Goal: Task Accomplishment & Management: Use online tool/utility

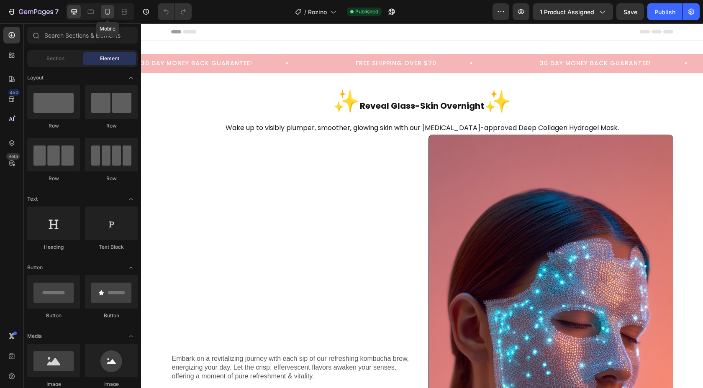
click at [107, 13] on icon at bounding box center [107, 12] width 8 height 8
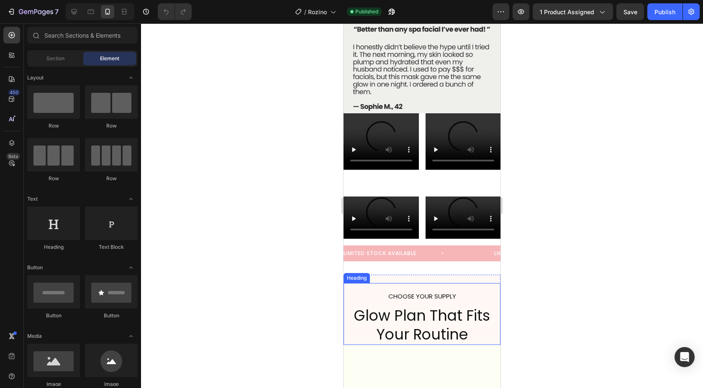
scroll to position [2042, 0]
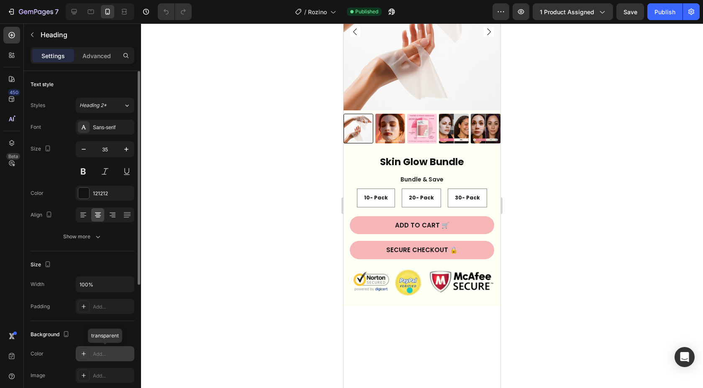
click at [113, 352] on div "Add..." at bounding box center [112, 355] width 39 height 8
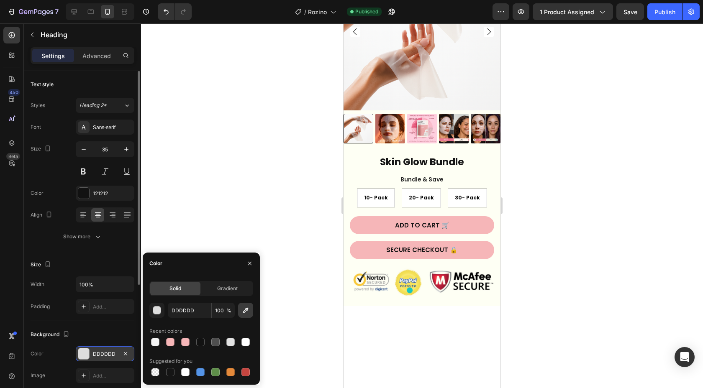
click at [243, 309] on icon "button" at bounding box center [245, 310] width 8 height 8
type input "FFFFFF"
click at [644, 200] on div at bounding box center [422, 205] width 562 height 365
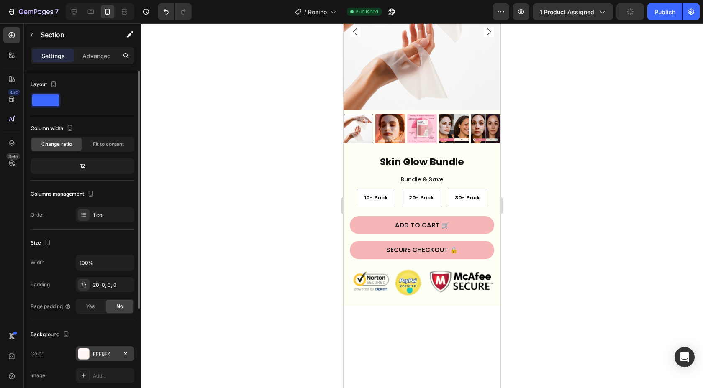
click at [100, 357] on div "FFF8F4" at bounding box center [105, 355] width 24 height 8
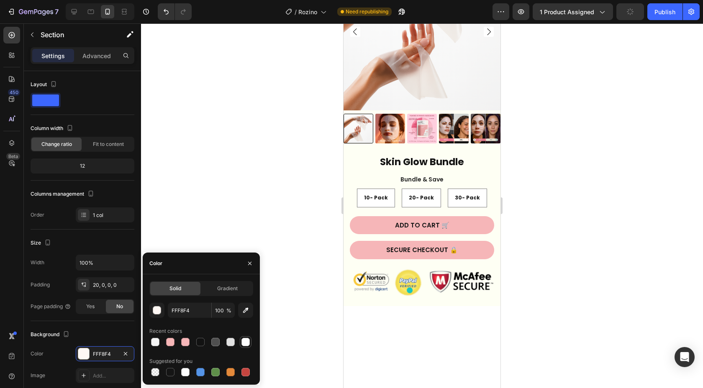
click at [245, 345] on div at bounding box center [245, 342] width 8 height 8
type input "FFFFFF"
click at [555, 285] on div at bounding box center [422, 205] width 562 height 365
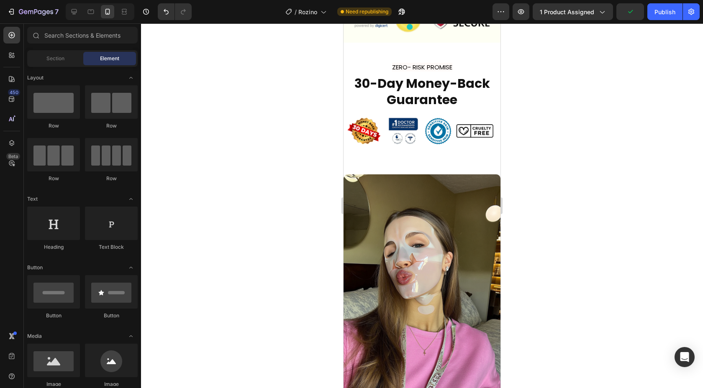
scroll to position [2549, 0]
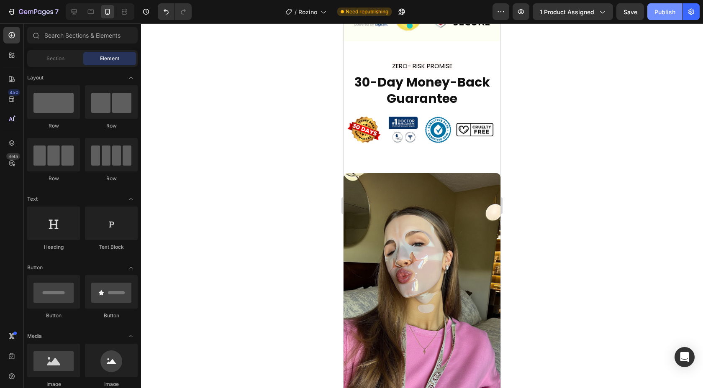
click at [662, 14] on div "Publish" at bounding box center [664, 12] width 21 height 9
click at [328, 12] on div "/ Rozino" at bounding box center [305, 11] width 49 height 17
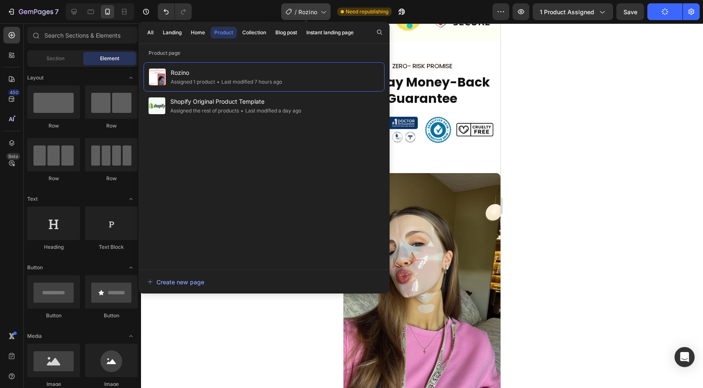
click at [328, 12] on div "/ Rozino" at bounding box center [305, 11] width 49 height 17
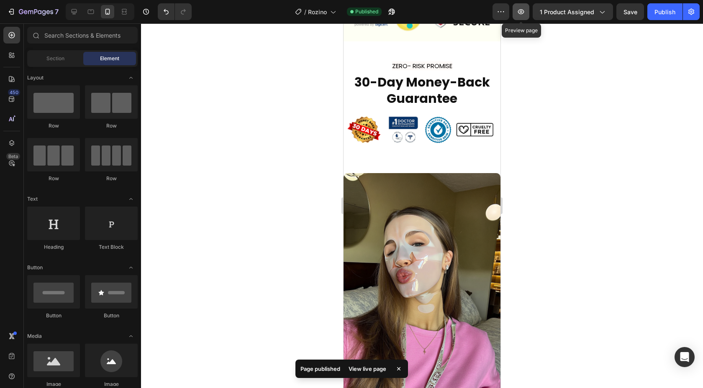
click at [527, 14] on button "button" at bounding box center [521, 11] width 17 height 17
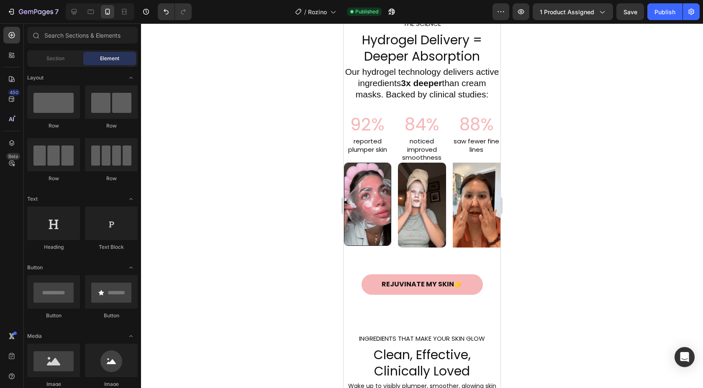
scroll to position [431, 0]
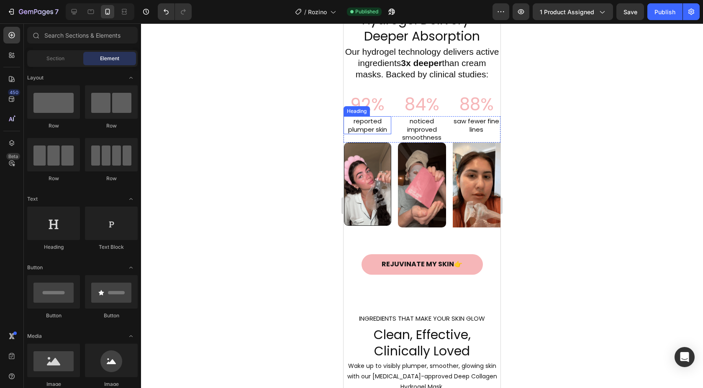
click at [378, 128] on h2 "reported plumper skin" at bounding box center [368, 125] width 48 height 18
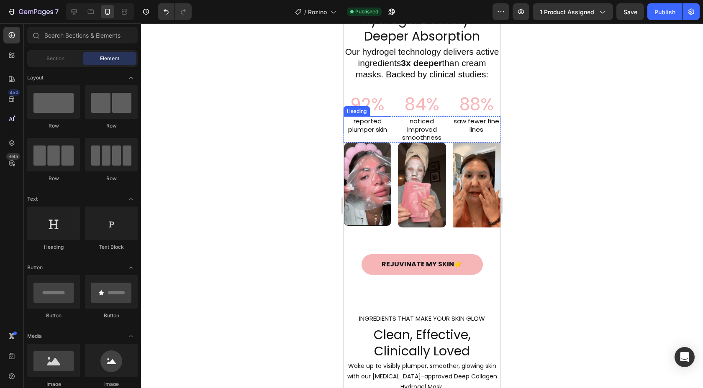
click at [378, 128] on h2 "reported plumper skin" at bounding box center [368, 125] width 48 height 18
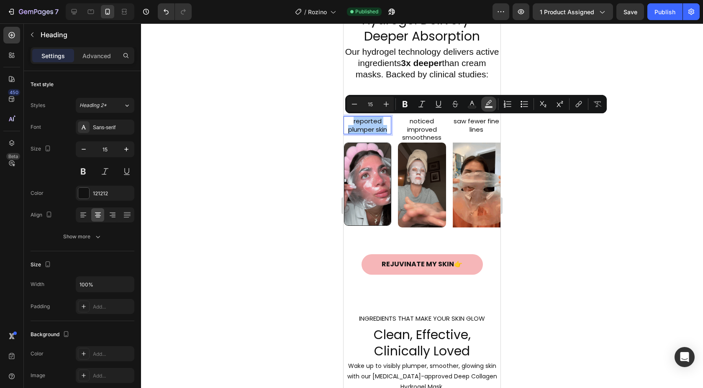
click at [489, 106] on rect "Editor contextual toolbar" at bounding box center [489, 107] width 8 height 2
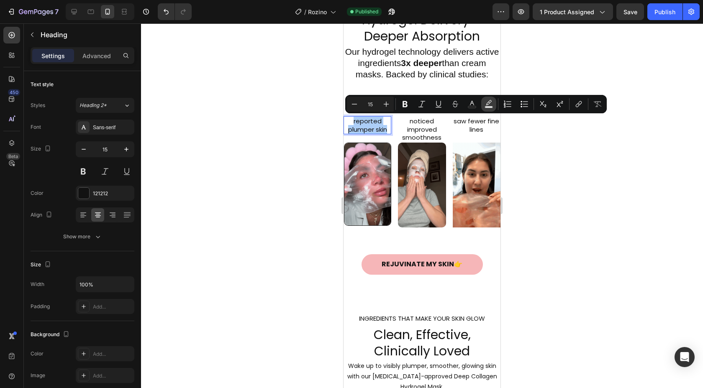
type input "000000"
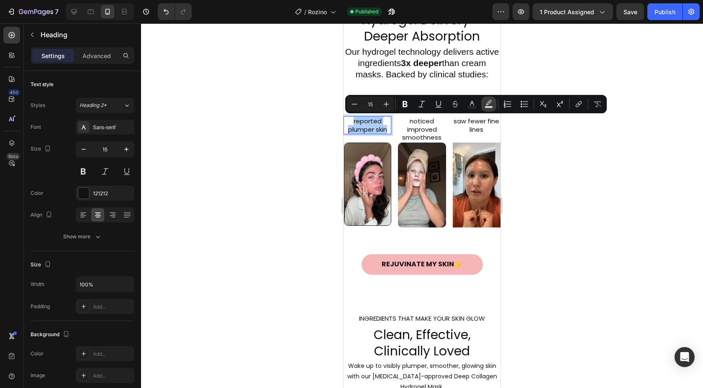
type input "77"
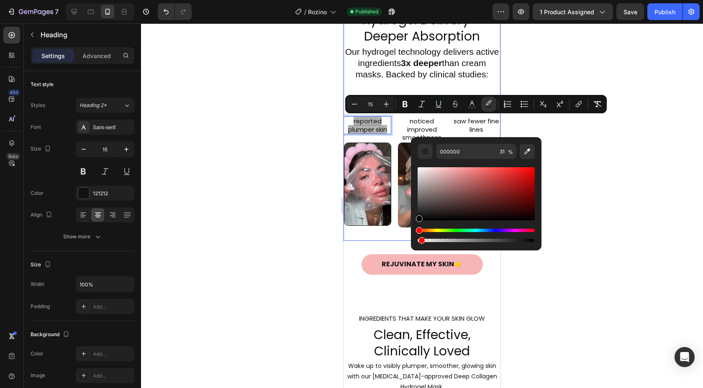
type input "2"
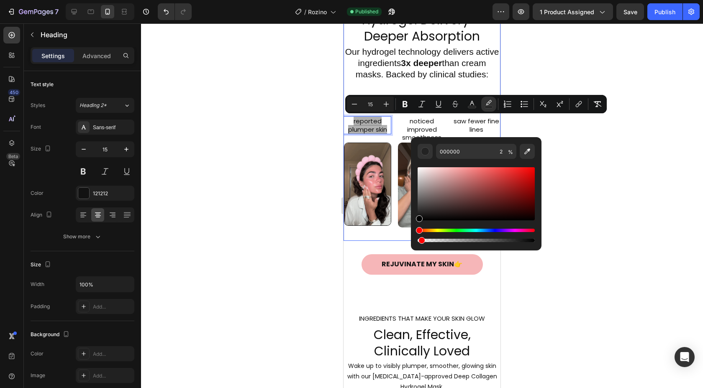
drag, startPoint x: 852, startPoint y: 265, endPoint x: 397, endPoint y: 228, distance: 456.8
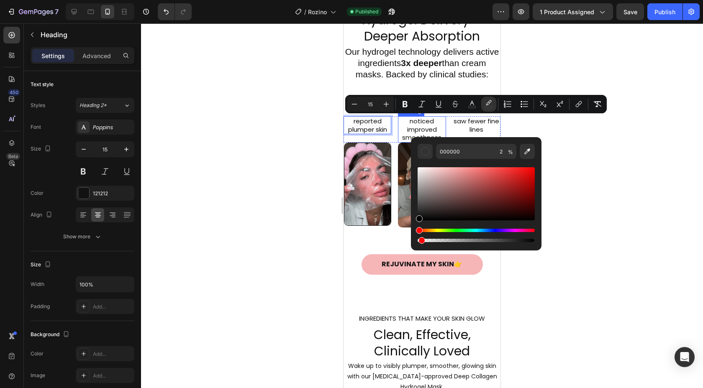
click at [423, 126] on h2 "noticed improved smoothness" at bounding box center [422, 129] width 48 height 26
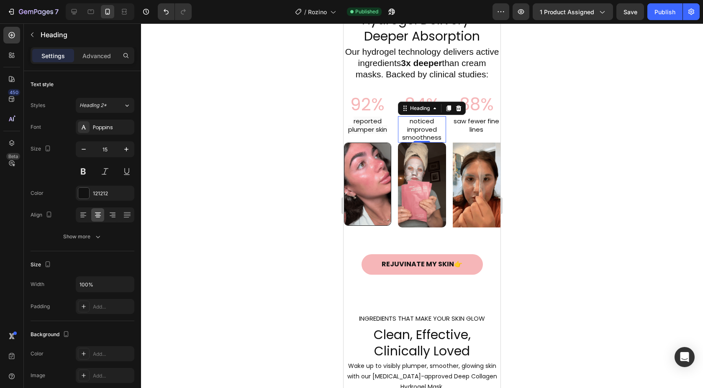
click at [423, 126] on h2 "noticed improved smoothness" at bounding box center [422, 129] width 48 height 26
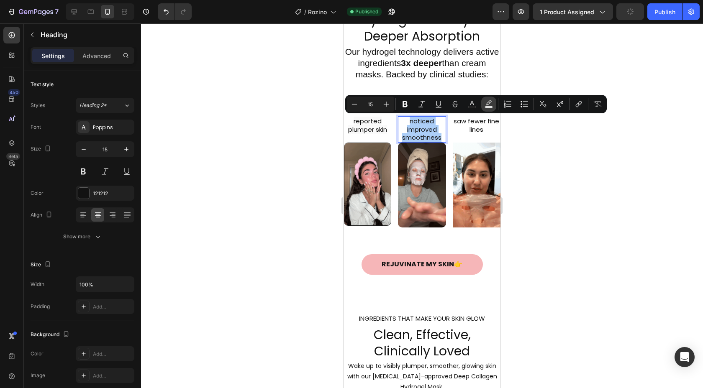
click at [488, 109] on button "Text Background Color" at bounding box center [488, 104] width 15 height 15
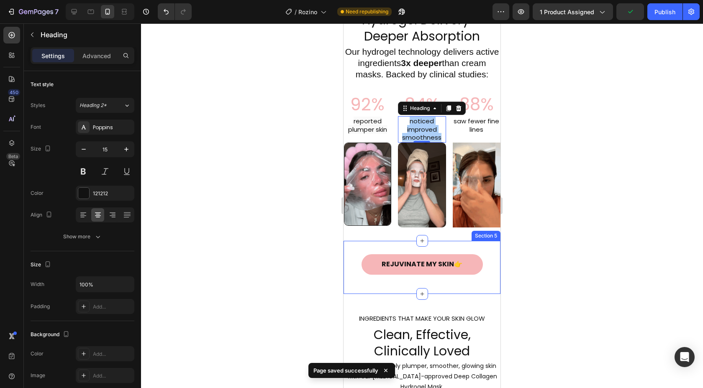
drag, startPoint x: 852, startPoint y: 277, endPoint x: 473, endPoint y: 246, distance: 380.8
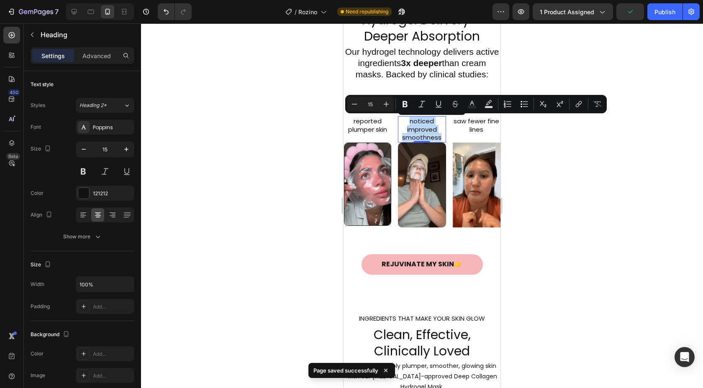
click at [435, 136] on p "noticed improved smoothness" at bounding box center [422, 129] width 46 height 25
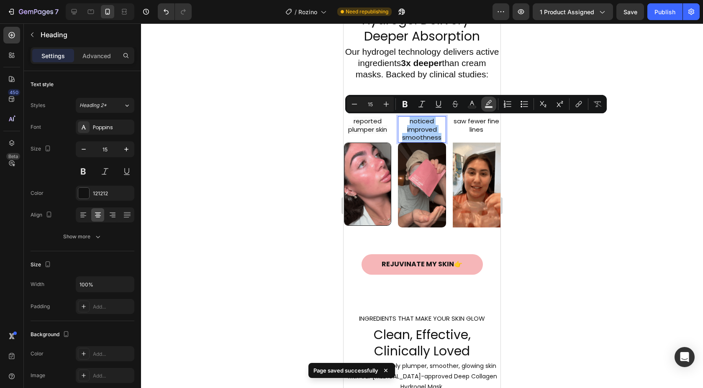
click at [489, 106] on rect "Editor contextual toolbar" at bounding box center [489, 107] width 8 height 2
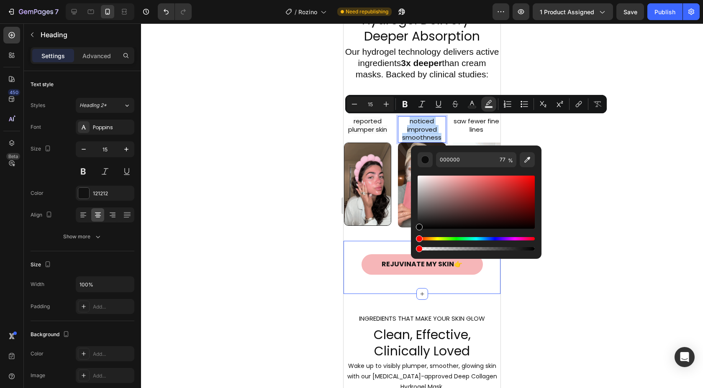
drag, startPoint x: 852, startPoint y: 274, endPoint x: 402, endPoint y: 241, distance: 451.5
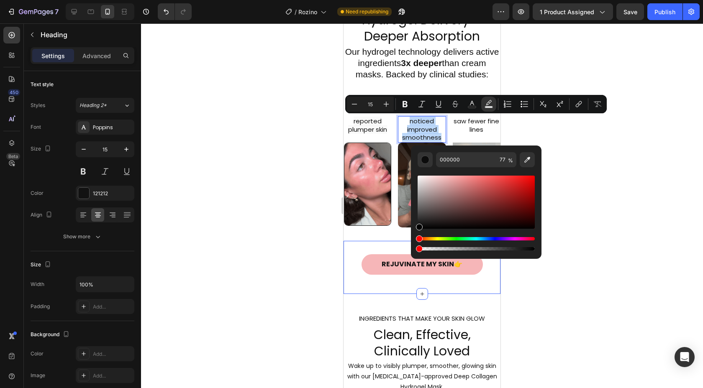
type input "0"
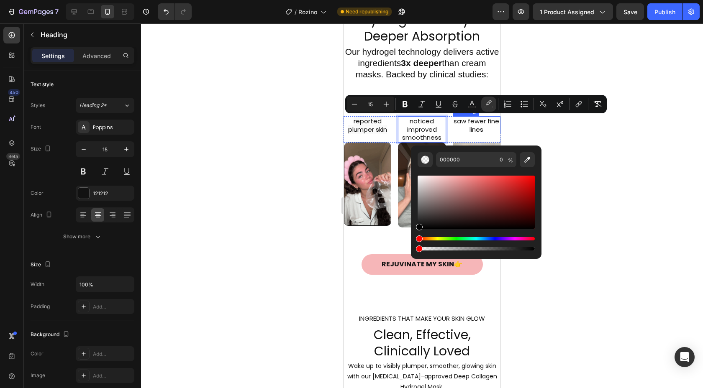
click at [472, 126] on h2 "saw fewer fine lines" at bounding box center [477, 125] width 48 height 18
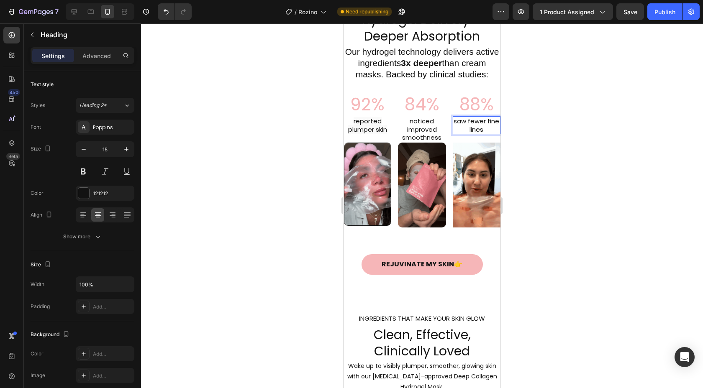
click at [472, 126] on h2 "saw fewer fine lines" at bounding box center [477, 125] width 48 height 18
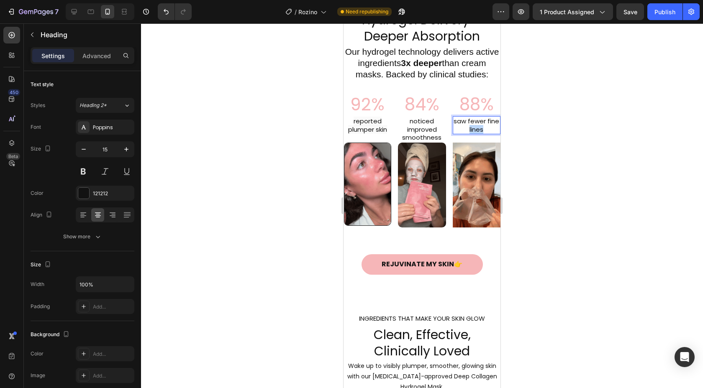
click at [472, 126] on p "saw fewer fine lines" at bounding box center [477, 125] width 46 height 16
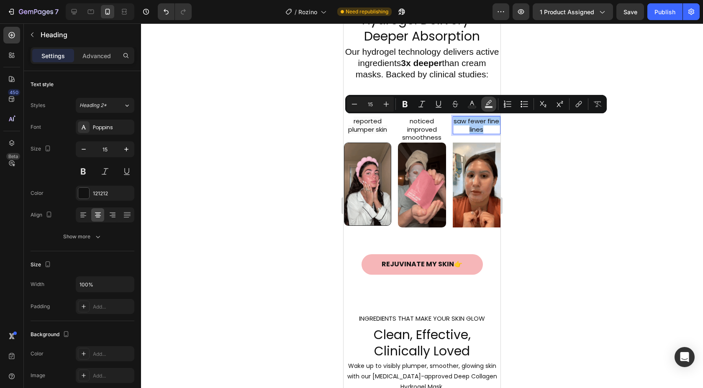
click at [487, 103] on icon "Editor contextual toolbar" at bounding box center [489, 102] width 6 height 5
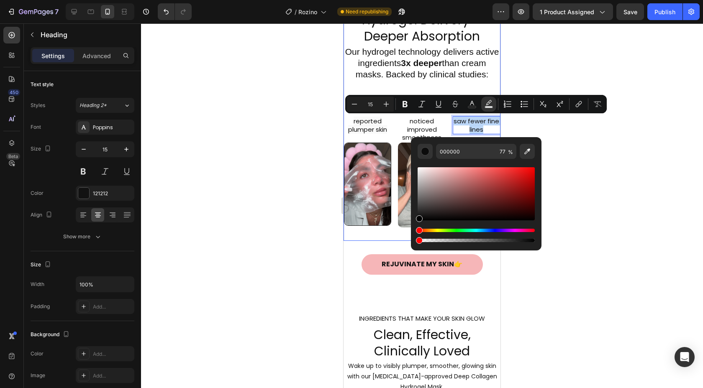
type input "0"
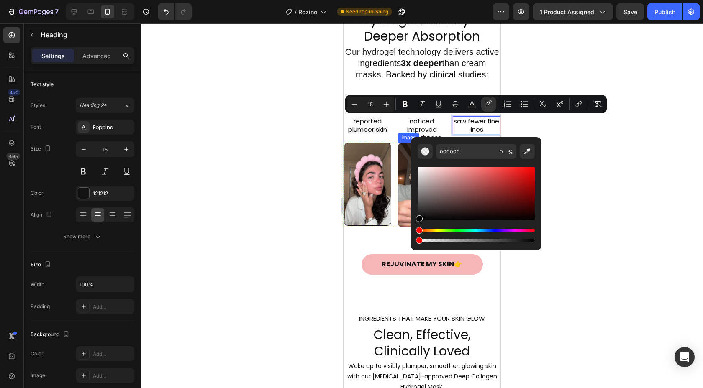
drag, startPoint x: 854, startPoint y: 266, endPoint x: 403, endPoint y: 227, distance: 452.8
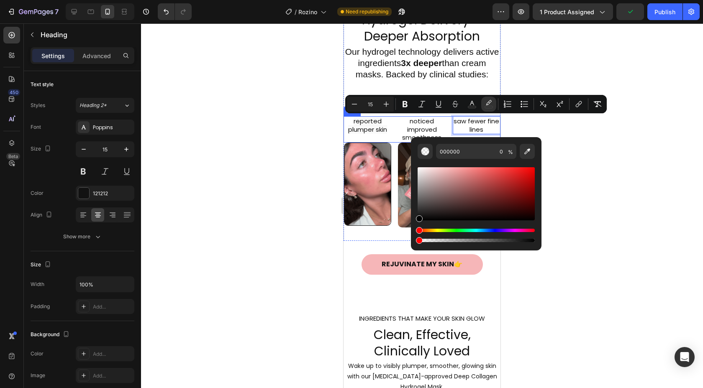
click at [397, 136] on div "⁠⁠⁠⁠⁠⁠⁠ reported plumper skin Heading ⁠⁠⁠⁠⁠⁠⁠ noticed improved smoothness Headi…" at bounding box center [422, 129] width 157 height 26
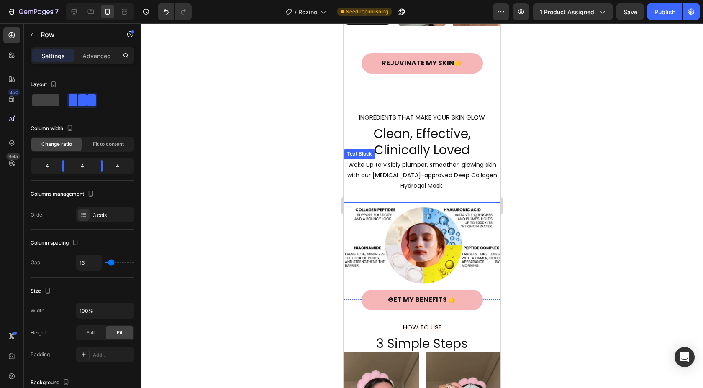
scroll to position [633, 0]
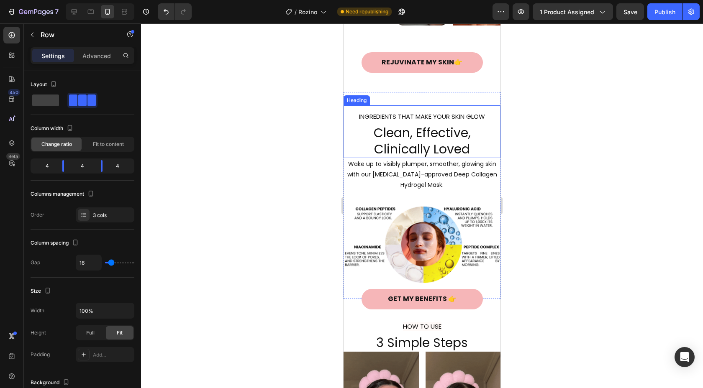
click at [357, 133] on h2 "INGREDIENTS THAT MAKE YOUR SKIN GLOW Clean, Effective, Clinically Loved" at bounding box center [422, 131] width 157 height 53
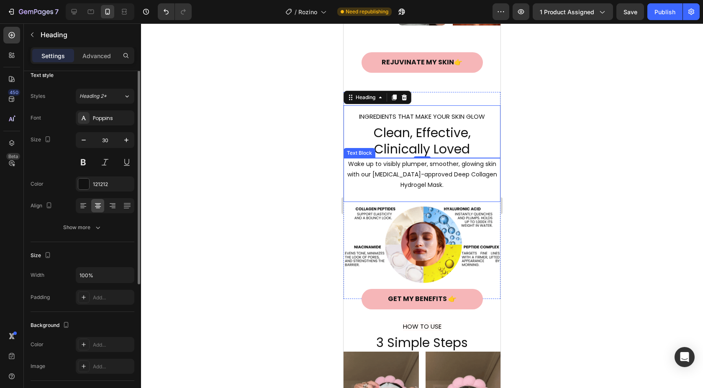
scroll to position [10, 0]
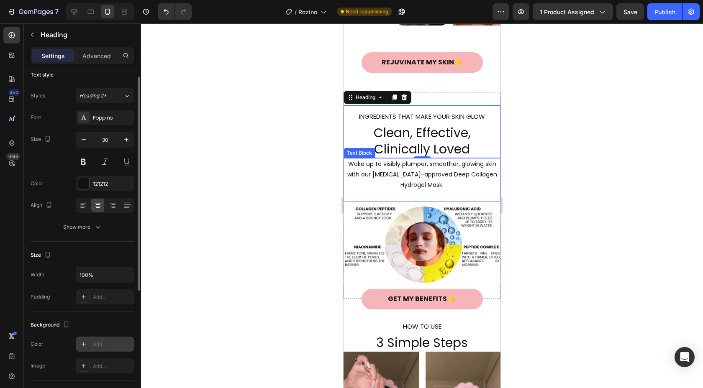
click at [106, 344] on div "Add..." at bounding box center [112, 345] width 39 height 8
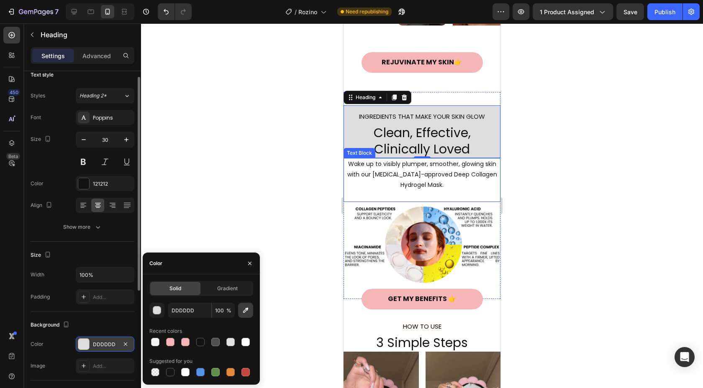
click at [244, 312] on icon "button" at bounding box center [245, 310] width 5 height 5
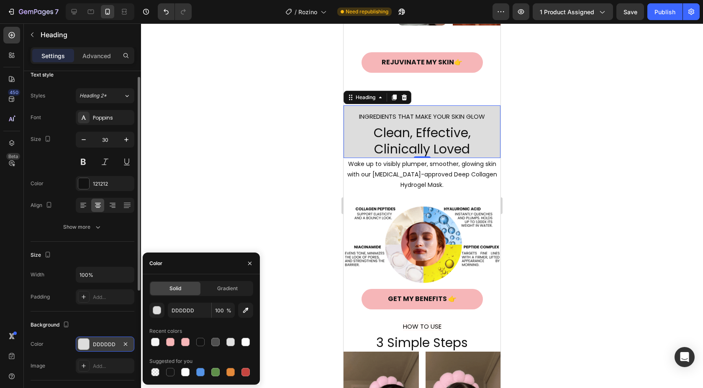
type input "FFFFFF"
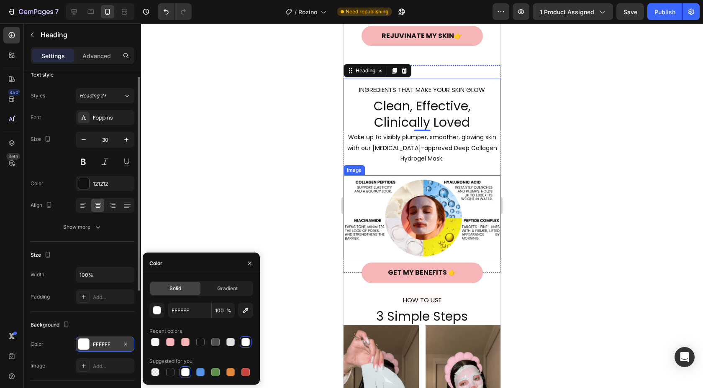
scroll to position [663, 0]
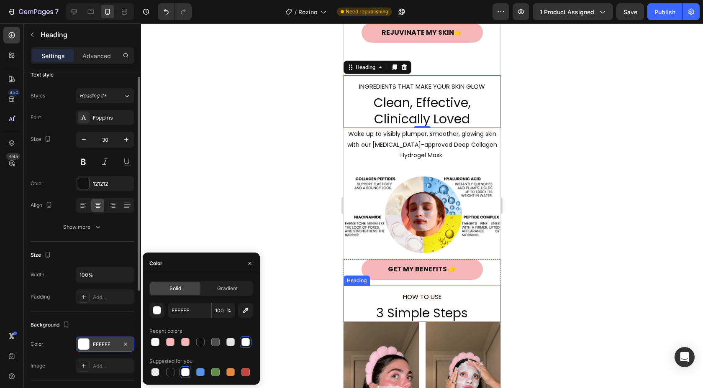
click at [483, 303] on h2 "HOW TO USE 3 Simple Steps" at bounding box center [422, 304] width 157 height 36
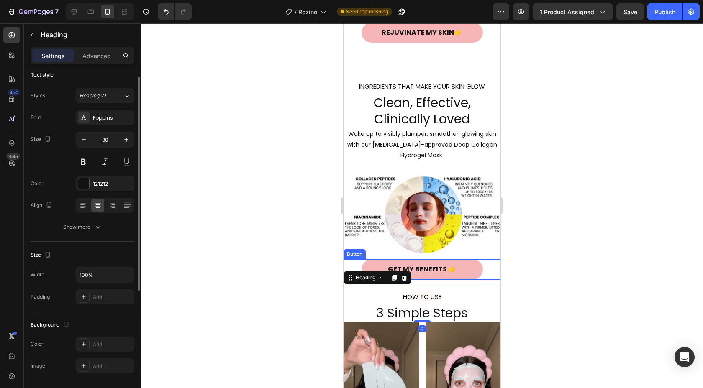
click at [494, 275] on div "GET MY BENEFITS 👉 Button" at bounding box center [422, 269] width 157 height 21
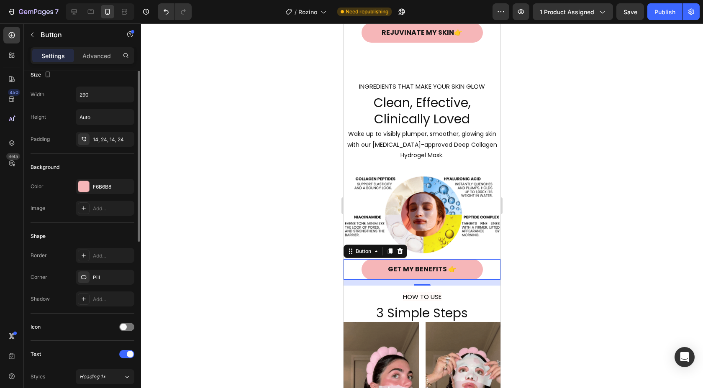
scroll to position [0, 0]
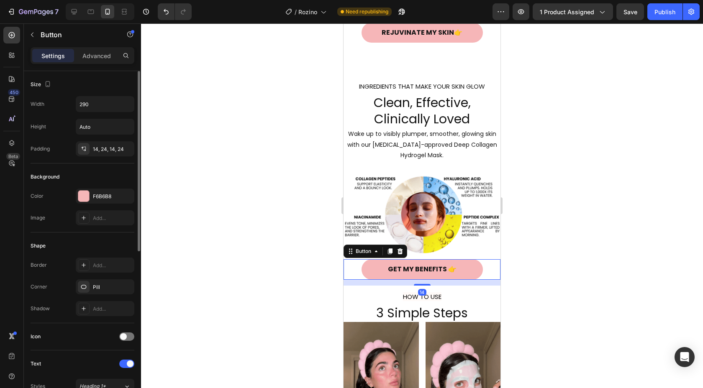
click at [492, 280] on div "14" at bounding box center [422, 283] width 157 height 6
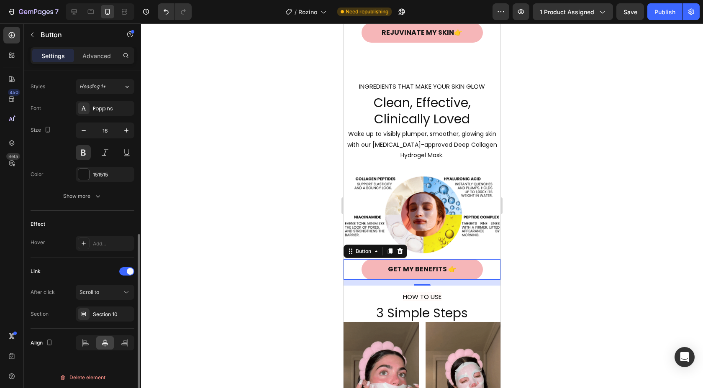
scroll to position [303, 0]
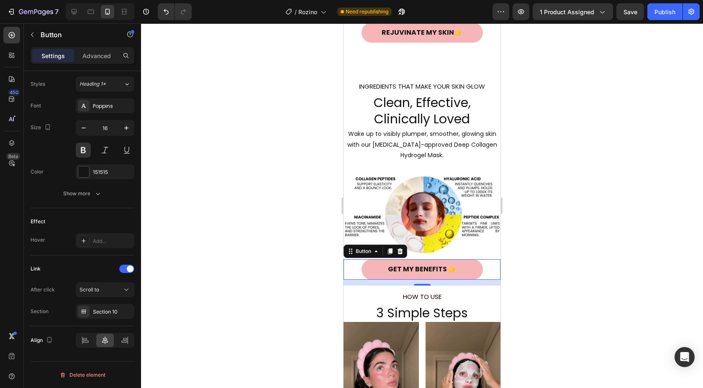
click at [354, 270] on div "GET MY BENEFITS 👉 Button 14" at bounding box center [422, 269] width 157 height 21
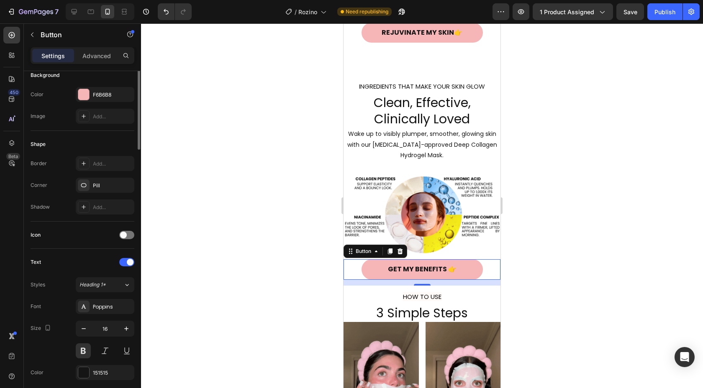
scroll to position [0, 0]
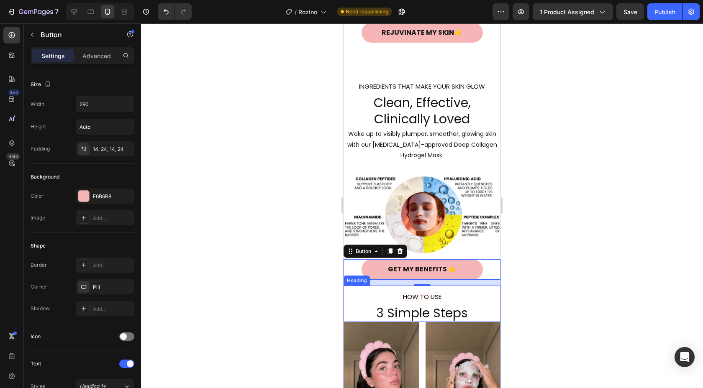
click at [354, 300] on h2 "HOW TO USE 3 Simple Steps" at bounding box center [422, 304] width 157 height 36
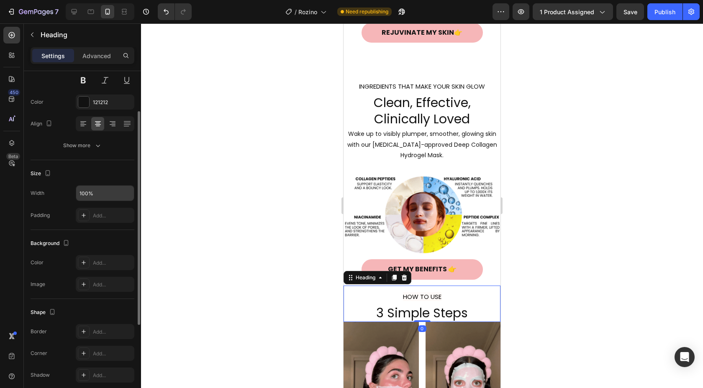
scroll to position [112, 0]
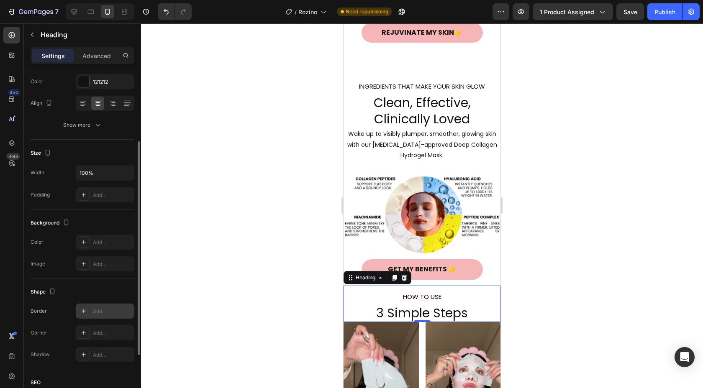
click at [106, 309] on div "Add..." at bounding box center [112, 312] width 39 height 8
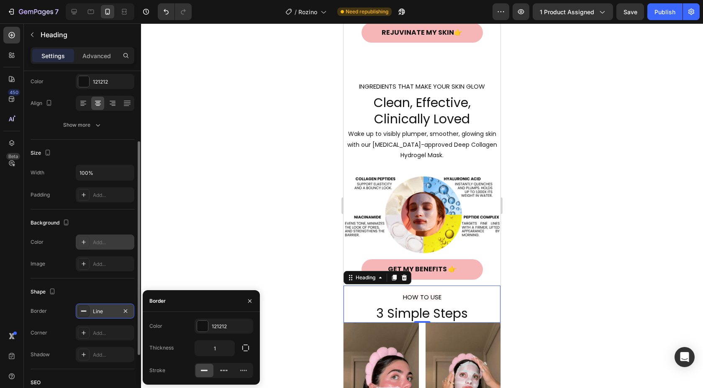
click at [106, 244] on div "Add..." at bounding box center [112, 243] width 39 height 8
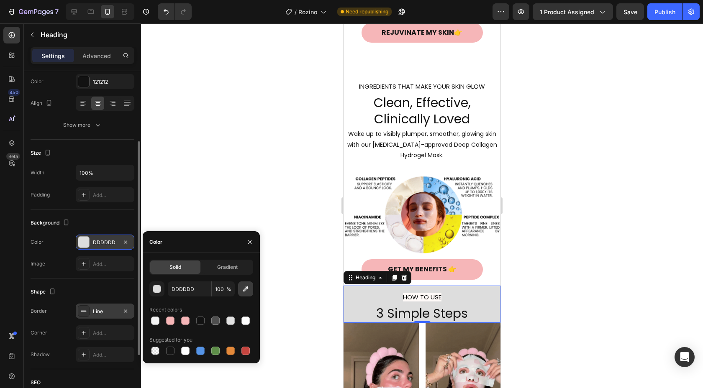
click at [251, 290] on button "button" at bounding box center [245, 289] width 15 height 15
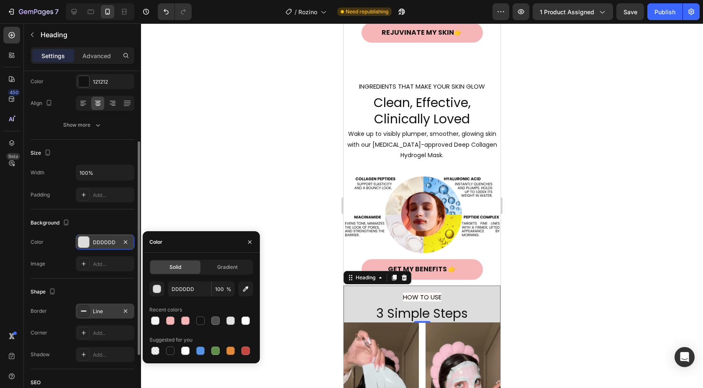
type input "FFFFFF"
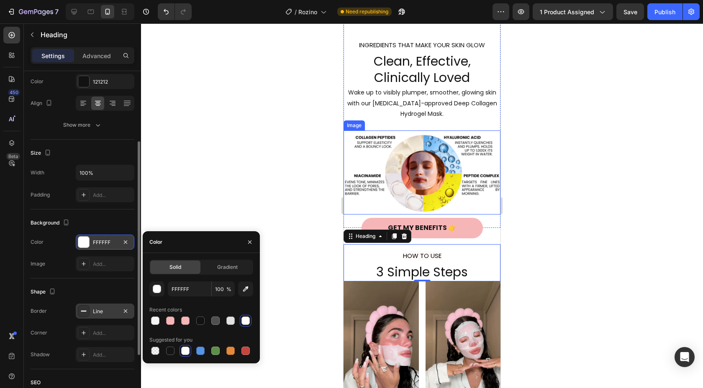
scroll to position [707, 0]
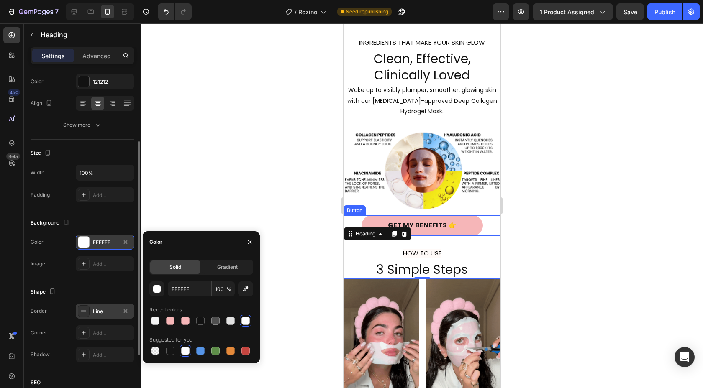
click at [490, 221] on div "GET MY BENEFITS 👉 Button" at bounding box center [422, 226] width 157 height 21
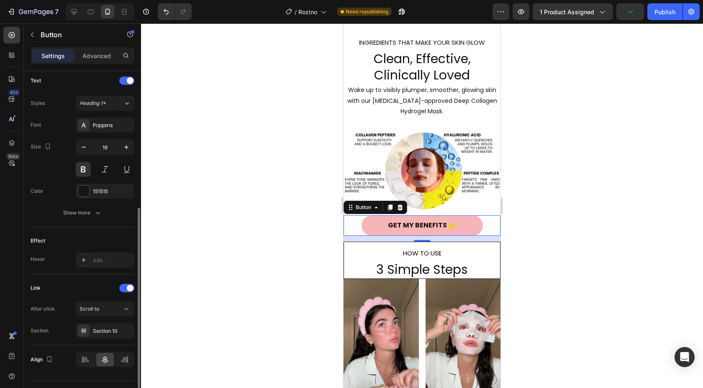
scroll to position [303, 0]
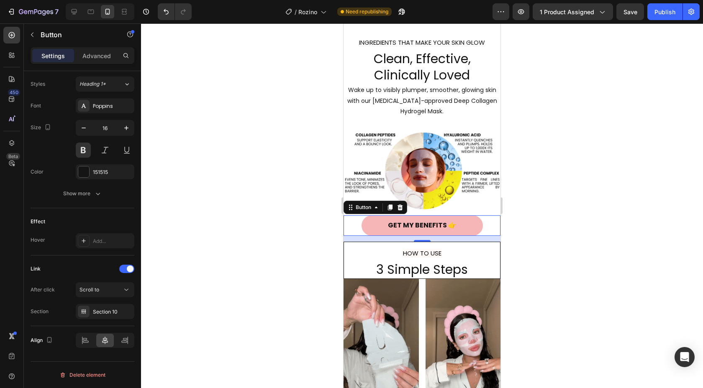
click at [493, 239] on div "14" at bounding box center [422, 239] width 157 height 6
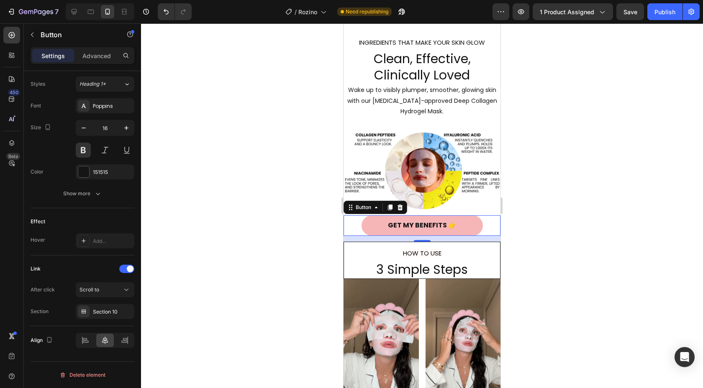
click at [546, 271] on div at bounding box center [422, 205] width 562 height 365
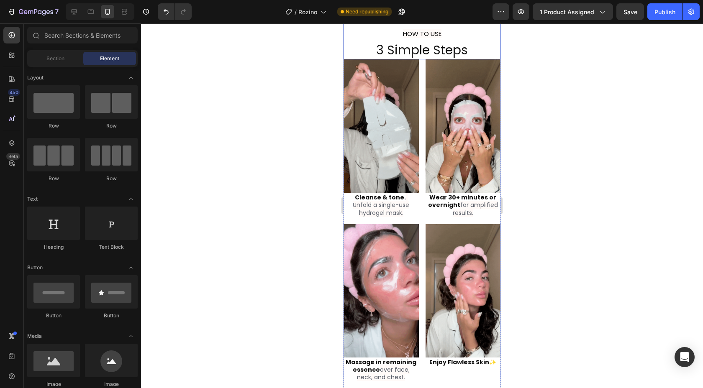
scroll to position [934, 0]
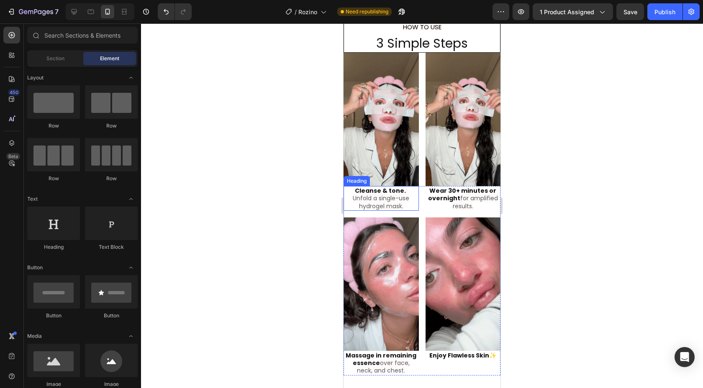
click at [396, 206] on span "Unfold a single-use hydrogel mask." at bounding box center [381, 202] width 56 height 16
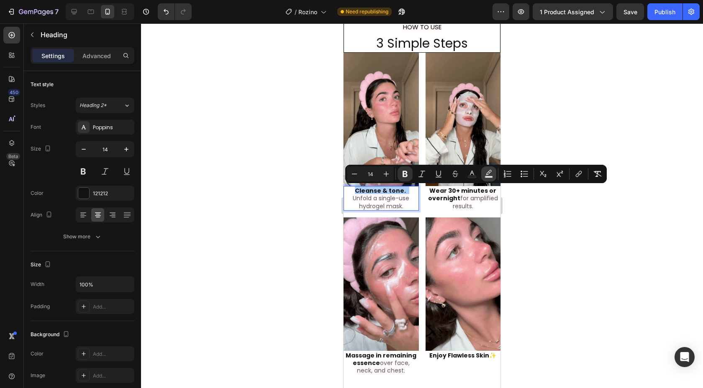
click at [481, 177] on button "Text Background Color" at bounding box center [488, 174] width 15 height 15
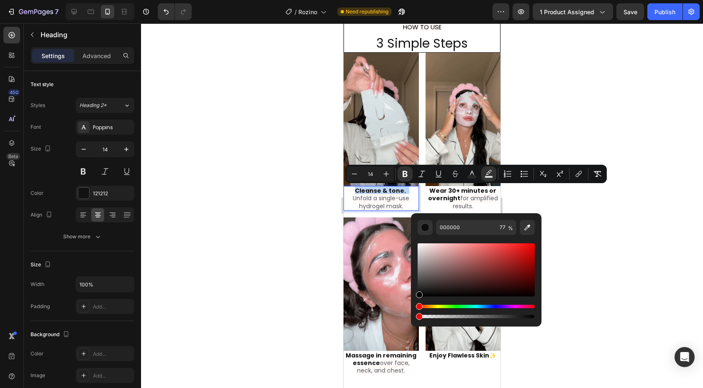
drag, startPoint x: 781, startPoint y: 340, endPoint x: 398, endPoint y: 313, distance: 384.3
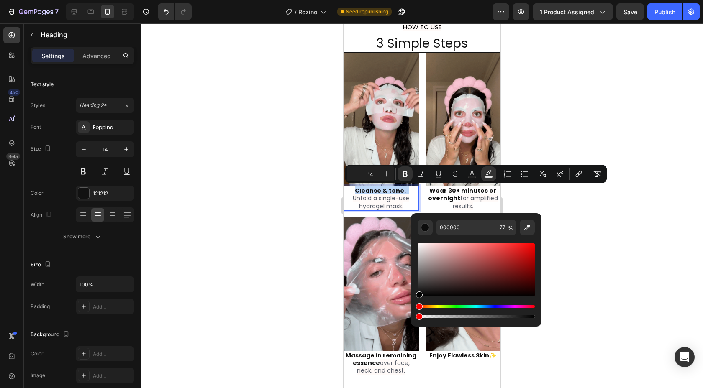
type input "0"
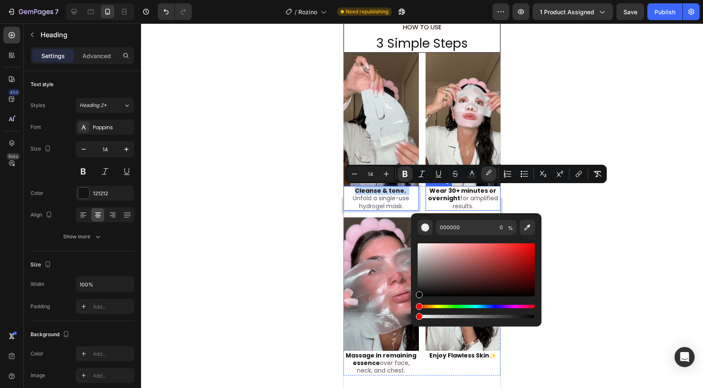
click at [461, 193] on strong "Wear 30+ minutes or overnight" at bounding box center [462, 195] width 69 height 16
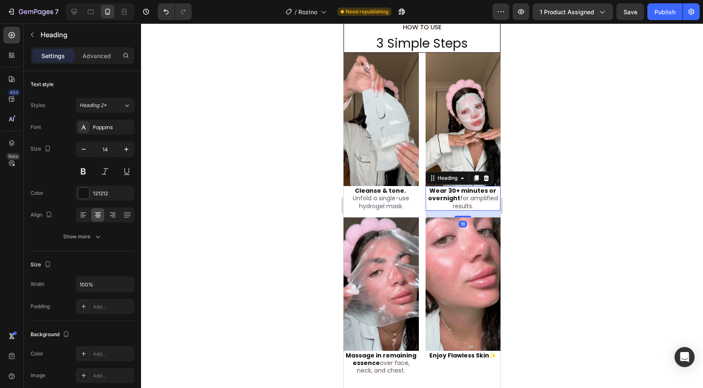
scroll to position [202, 0]
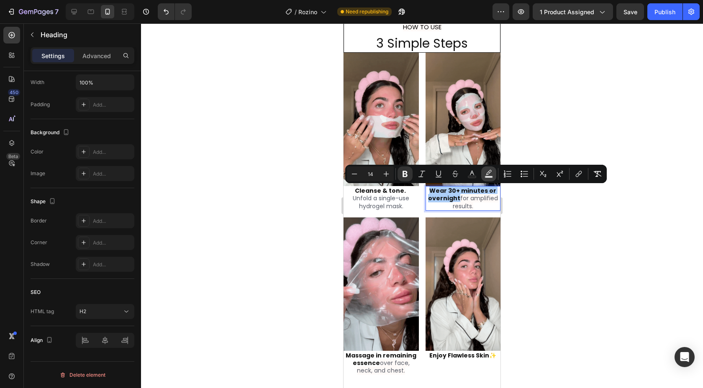
click at [485, 174] on icon "Editor contextual toolbar" at bounding box center [489, 174] width 8 height 8
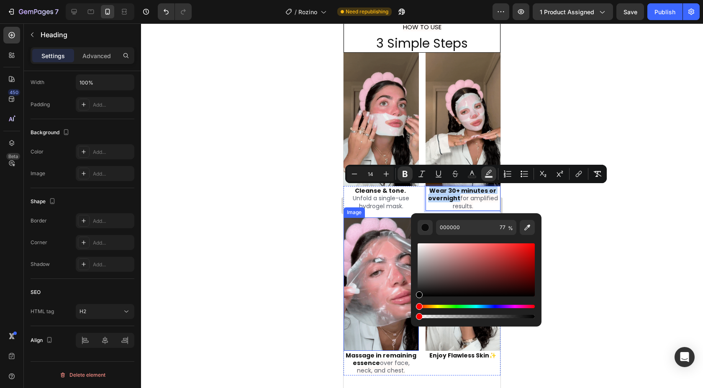
drag, startPoint x: 854, startPoint y: 339, endPoint x: 405, endPoint y: 306, distance: 450.3
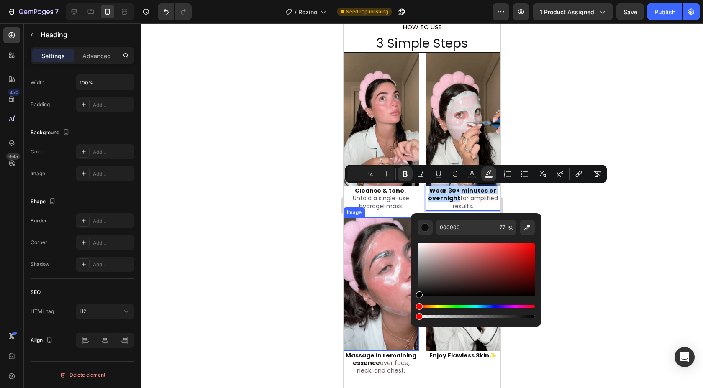
type input "0"
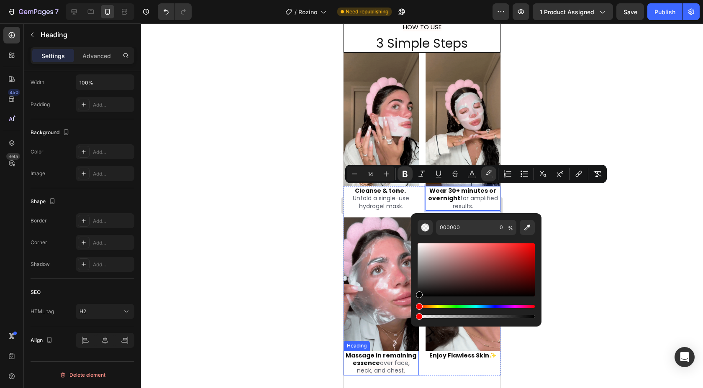
click at [378, 367] on span "over face, neck, and chest." at bounding box center [383, 367] width 53 height 16
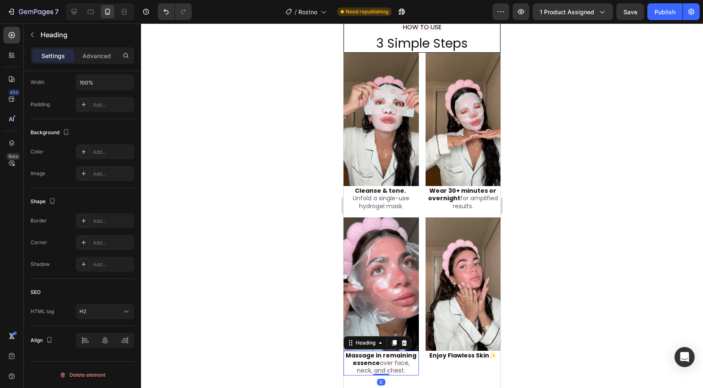
click at [378, 367] on span "over face, neck, and chest." at bounding box center [383, 367] width 53 height 16
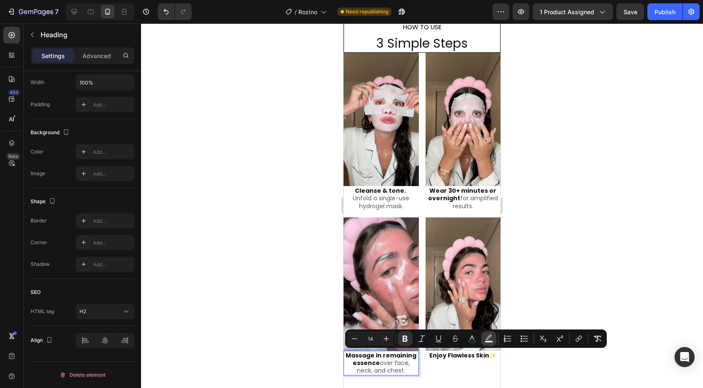
click at [493, 340] on icon "Editor contextual toolbar" at bounding box center [489, 339] width 8 height 8
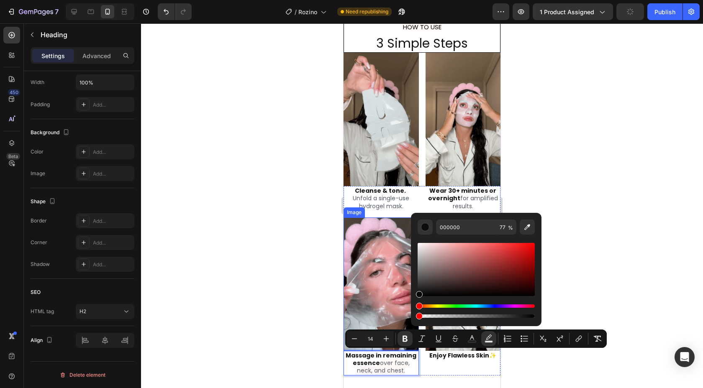
drag, startPoint x: 852, startPoint y: 341, endPoint x: 406, endPoint y: 289, distance: 449.6
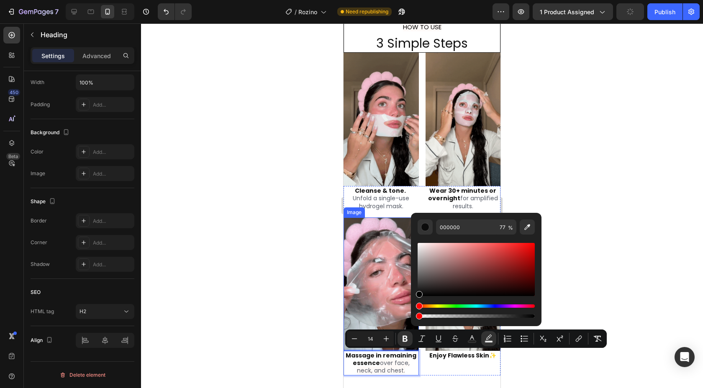
type input "0"
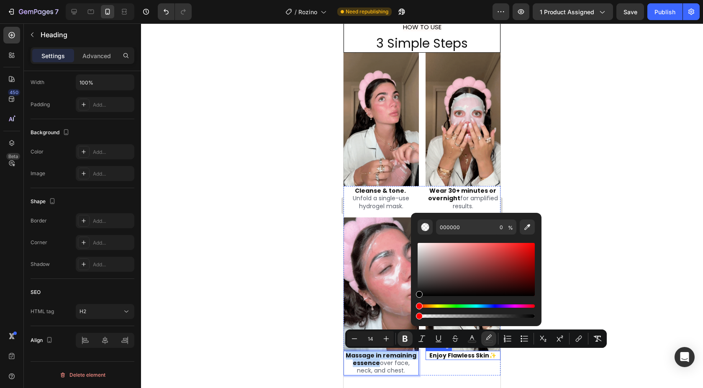
click at [457, 358] on strong "Enjoy Flawless Skin" at bounding box center [459, 356] width 60 height 8
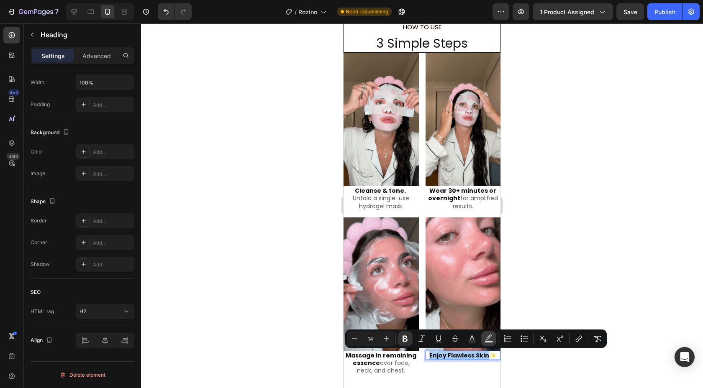
click at [488, 342] on rect "Editor contextual toolbar" at bounding box center [489, 342] width 8 height 2
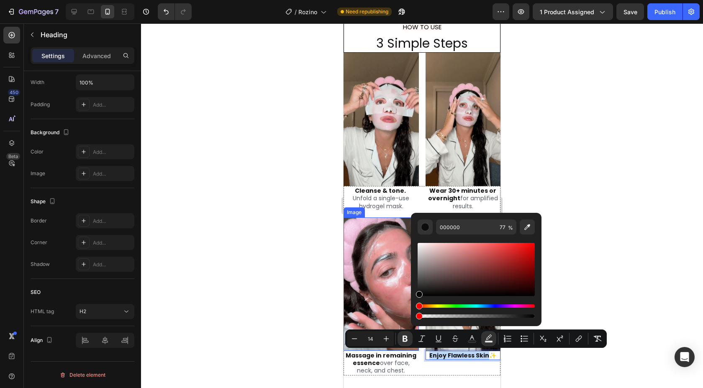
type input "0"
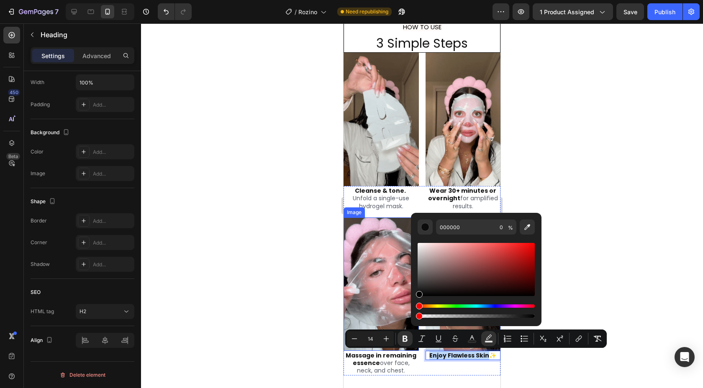
drag, startPoint x: 853, startPoint y: 341, endPoint x: 402, endPoint y: 302, distance: 452.4
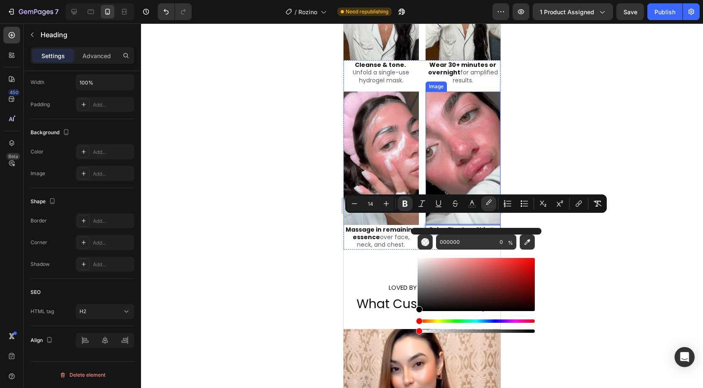
scroll to position [1069, 0]
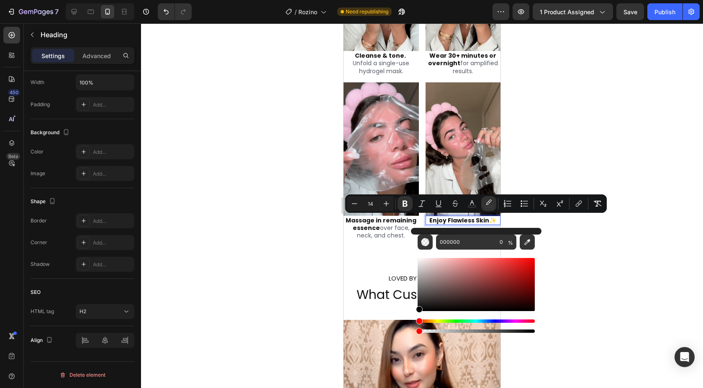
click at [565, 164] on div at bounding box center [422, 205] width 562 height 365
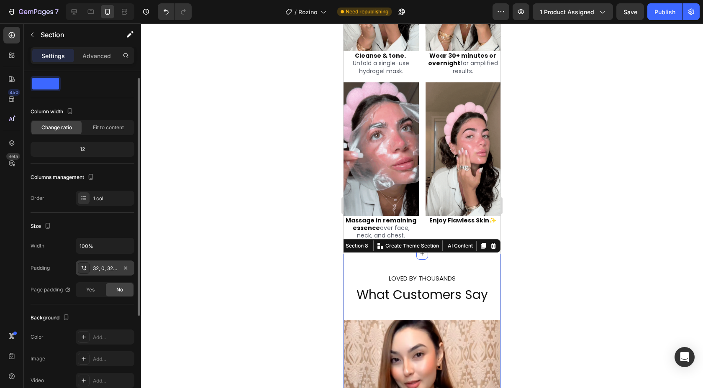
scroll to position [22, 0]
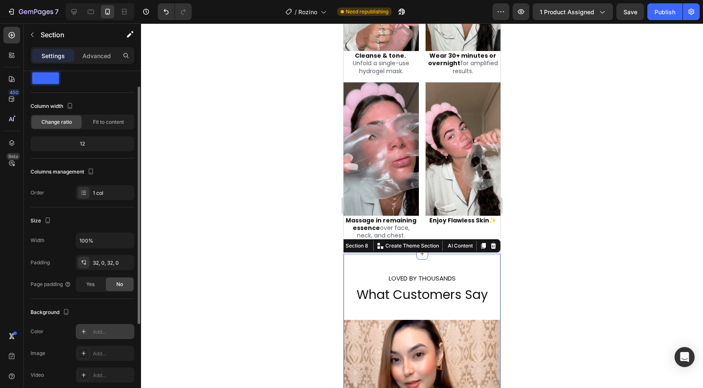
click at [110, 334] on div "Add..." at bounding box center [112, 333] width 39 height 8
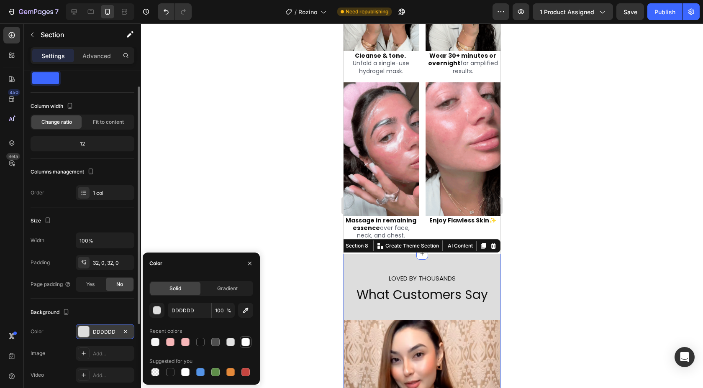
click at [241, 344] on div at bounding box center [246, 342] width 10 height 10
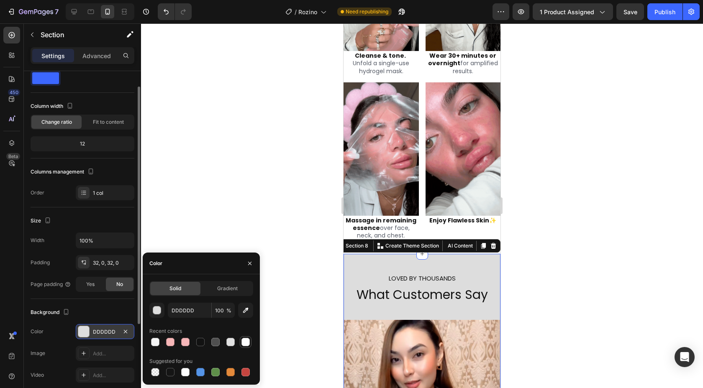
type input "FFFFFF"
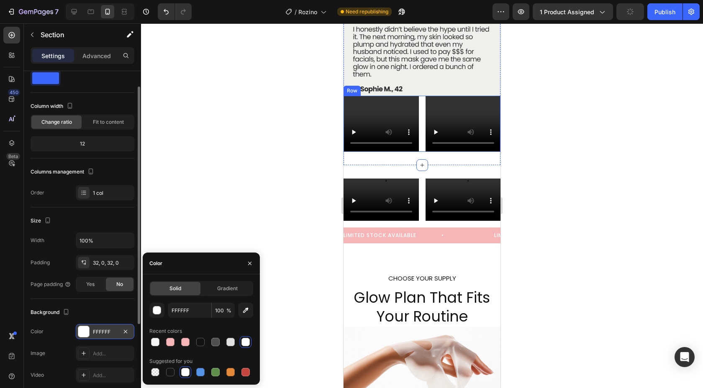
scroll to position [2264, 0]
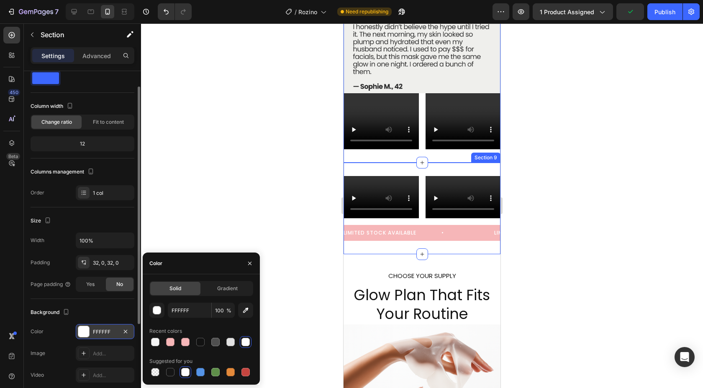
click at [455, 248] on div "Video Video Row LIMITED STOCK AVAILABLE LIMITED STOCK AVAILABLE LIMITED STOCK A…" at bounding box center [422, 209] width 157 height 92
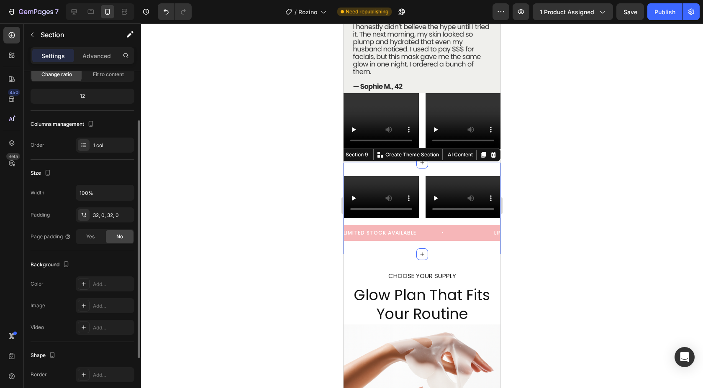
scroll to position [70, 0]
click at [115, 280] on div "Add..." at bounding box center [112, 284] width 39 height 8
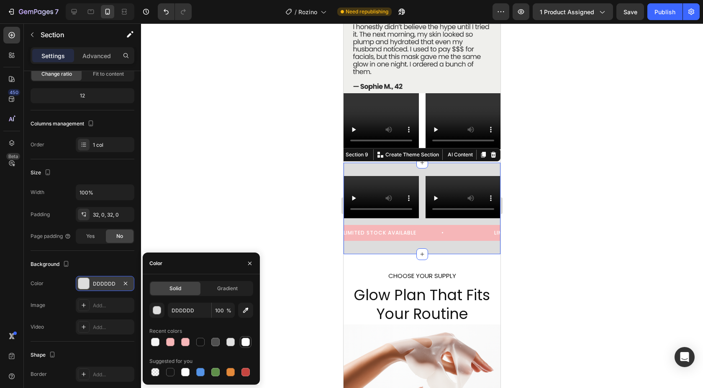
click at [245, 340] on div at bounding box center [245, 342] width 8 height 8
type input "FFFFFF"
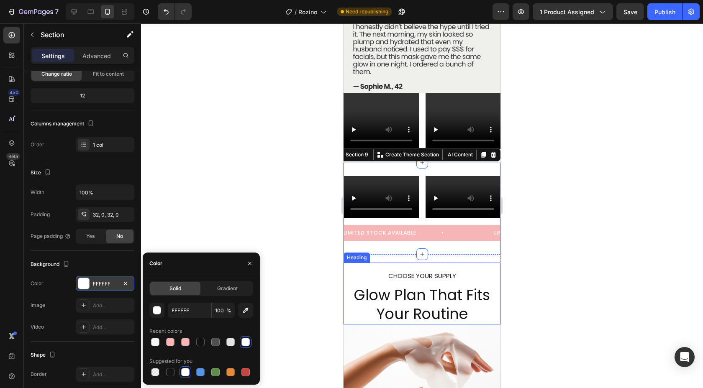
click at [362, 281] on h2 "CHOOSE YOUR SUPPLY Glow Plan That Fits Your Routine" at bounding box center [422, 294] width 157 height 62
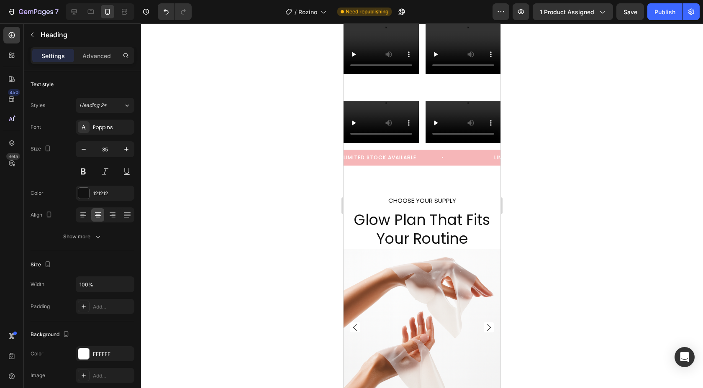
scroll to position [2338, 0]
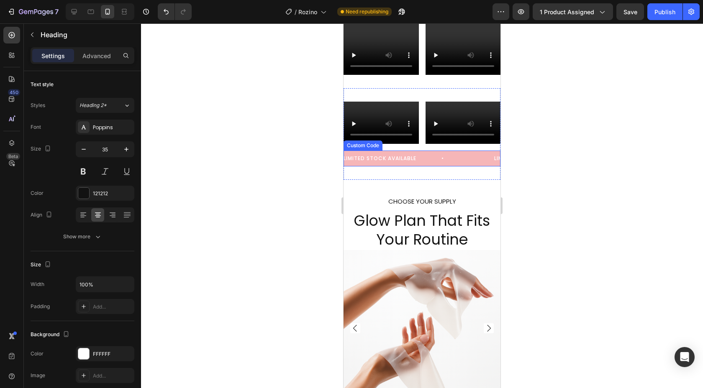
click at [454, 163] on div "LIMITED STOCK AVAILABLE LIMITED STOCK AVAILABLE LIMITED STOCK AVAILABLE LIMITED…" at bounding box center [422, 159] width 157 height 16
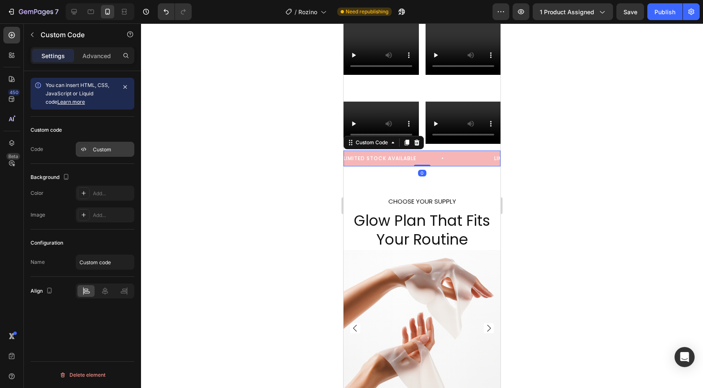
click at [100, 149] on div "Custom" at bounding box center [112, 150] width 39 height 8
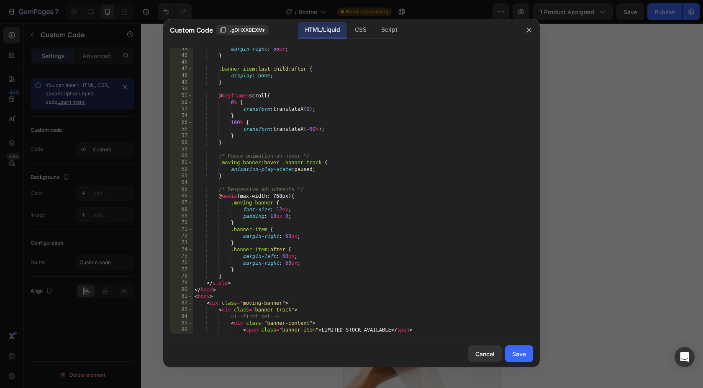
scroll to position [313, 0]
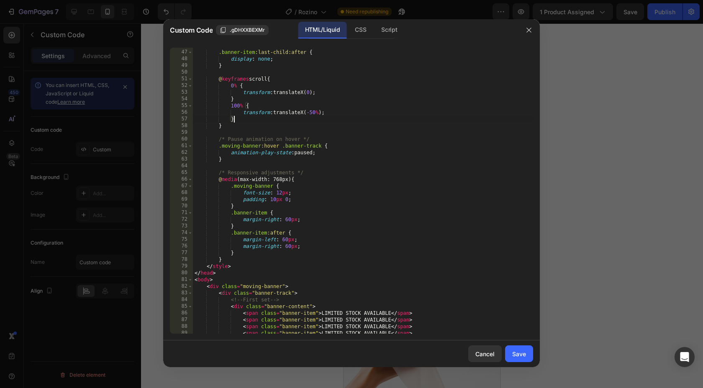
click at [329, 121] on div ".banner-item :last-child:after { display : none ; } @ keyframes scroll { 0 % { …" at bounding box center [363, 192] width 340 height 300
type textarea "</body> </html>"
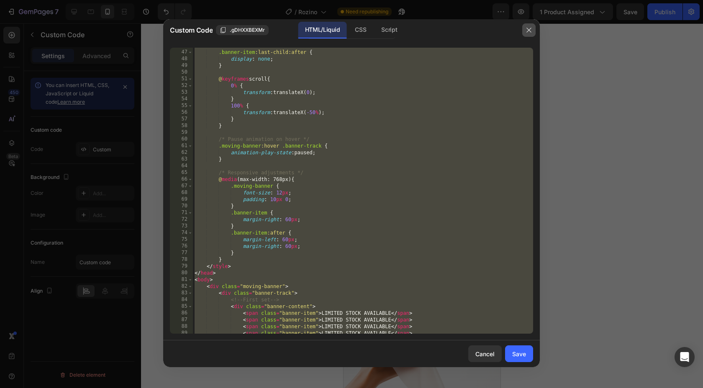
click at [524, 32] on button "button" at bounding box center [528, 29] width 13 height 13
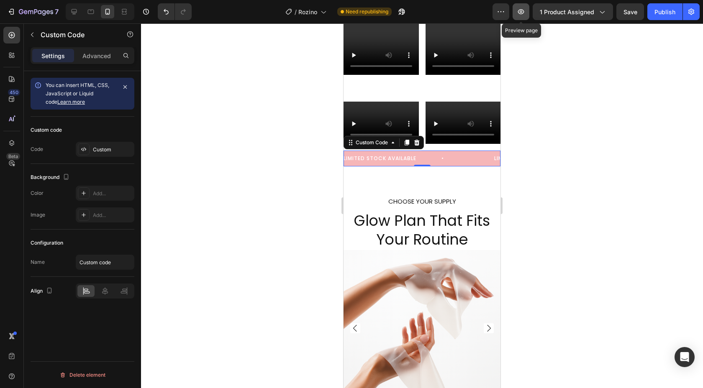
click at [524, 15] on icon "button" at bounding box center [521, 12] width 8 height 8
click at [385, 158] on span "LIMITED STOCK AVAILABLE" at bounding box center [407, 159] width 126 height 8
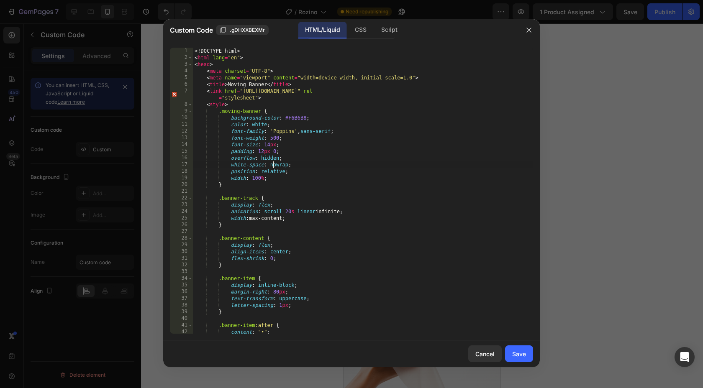
click at [274, 167] on div "<! DOCTYPE html > < html lang = "en" > < head > < meta charset = "UTF-8" > < me…" at bounding box center [363, 198] width 340 height 300
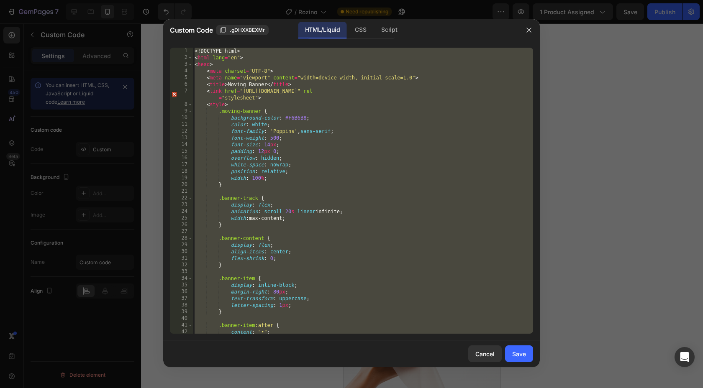
paste textarea
type textarea "</html>"
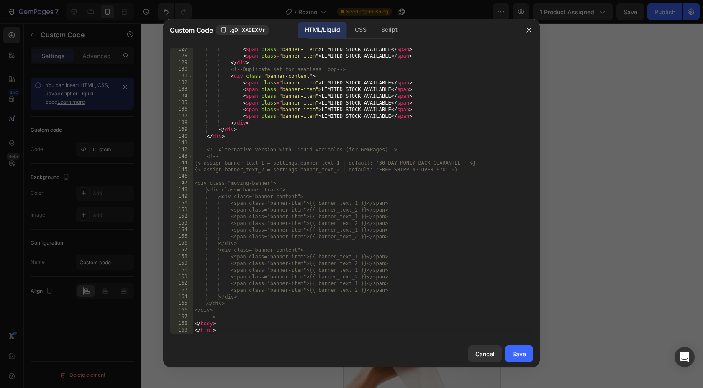
scroll to position [852, 0]
click at [515, 354] on div "Save" at bounding box center [519, 354] width 14 height 9
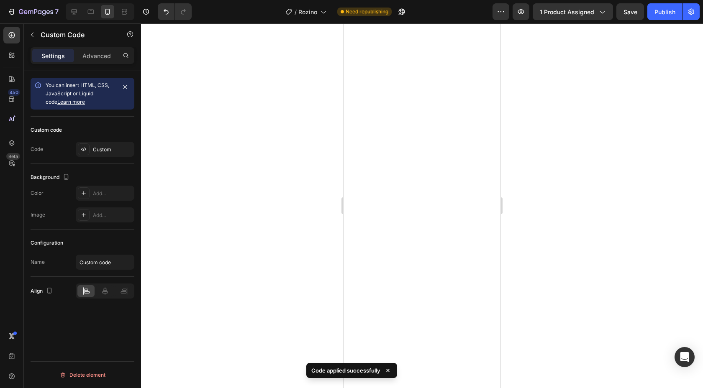
scroll to position [0, 0]
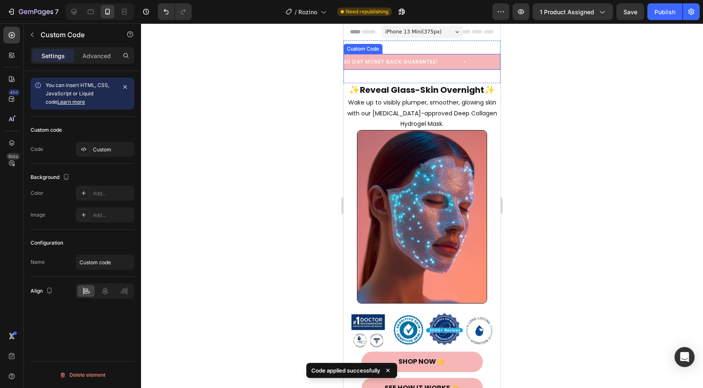
click at [408, 67] on div "30 DAY MONEY BACK GUARANTEE! FREE SHIPPING OVER $70 30 DAY MONEY BACK GUARANTEE…" at bounding box center [422, 62] width 157 height 16
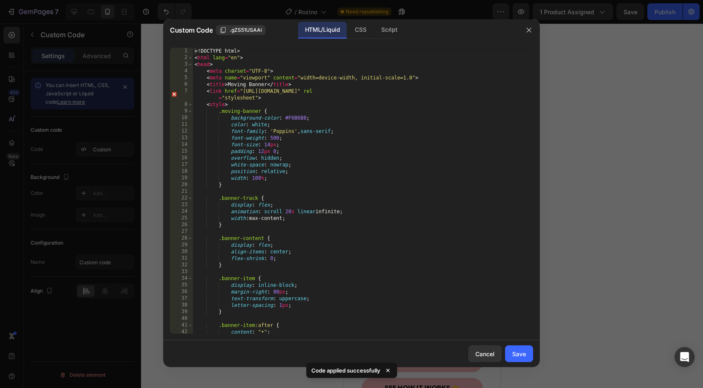
click at [316, 164] on div "<! DOCTYPE html > < html lang = "en" > < head > < meta charset = "UTF-8" > < me…" at bounding box center [363, 198] width 340 height 300
type textarea "</body> </html>"
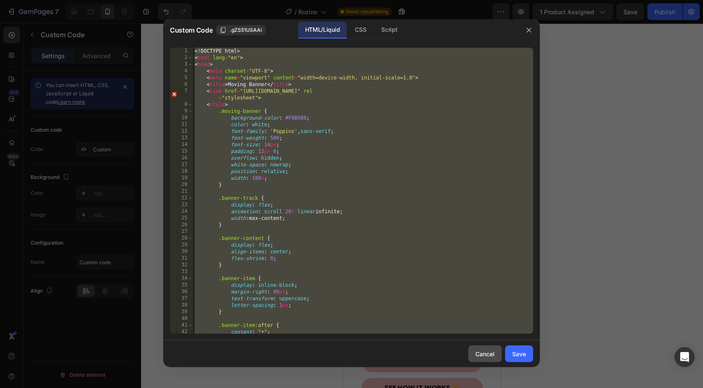
click at [482, 357] on div "Cancel" at bounding box center [484, 354] width 19 height 9
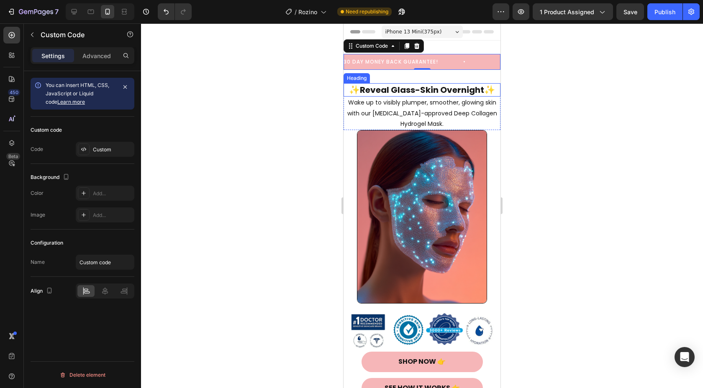
click at [361, 91] on strong "Reveal Glass-Skin Overnight" at bounding box center [422, 90] width 124 height 12
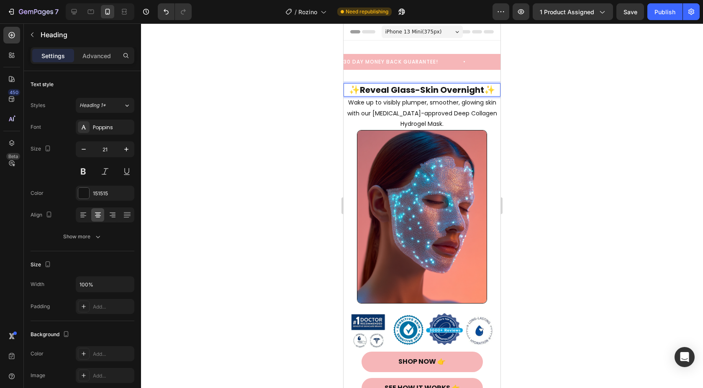
click at [362, 91] on strong "Reveal Glass-Skin Overnight" at bounding box center [422, 90] width 124 height 12
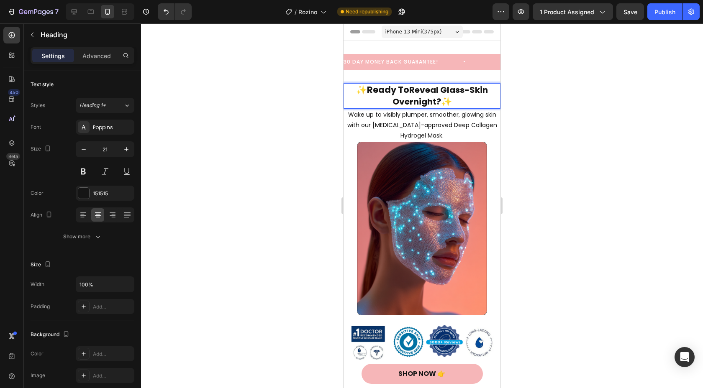
click at [631, 20] on div "7 / Rozino Need republishing Preview 1 product assigned Save Publish" at bounding box center [351, 12] width 703 height 24
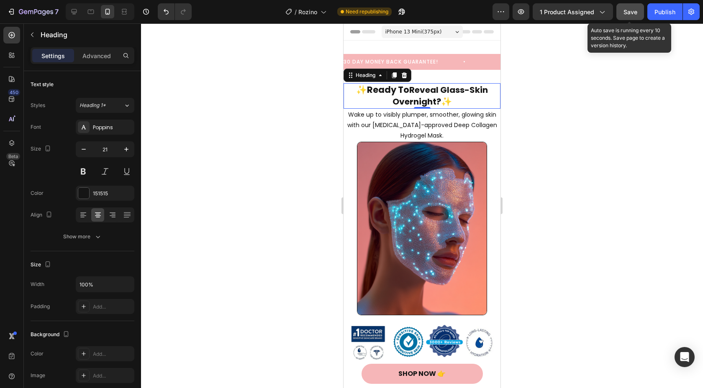
click at [631, 14] on span "Save" at bounding box center [631, 11] width 14 height 7
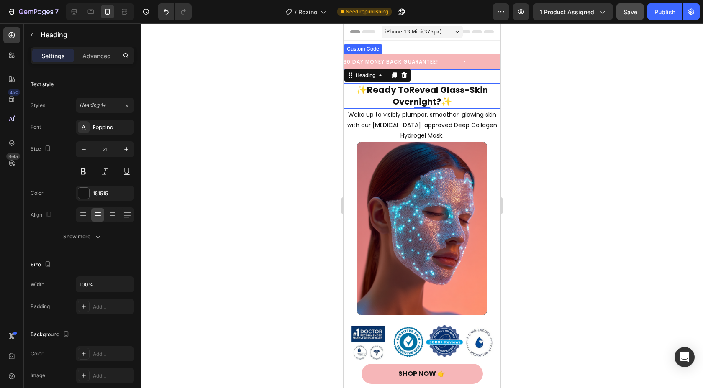
click at [446, 60] on span "30 DAY MONEY BACK GUARANTEE!" at bounding box center [417, 62] width 147 height 8
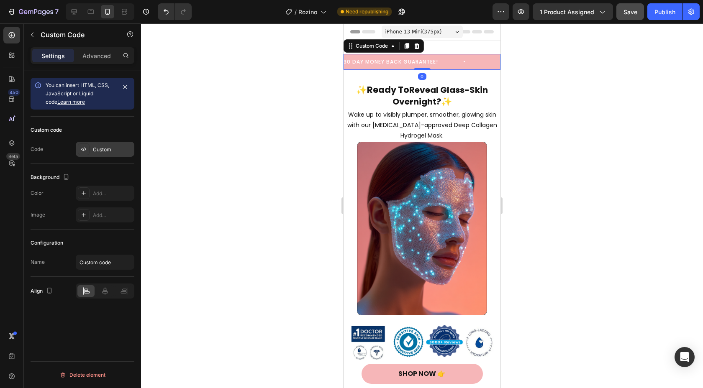
click at [114, 149] on div "Custom" at bounding box center [112, 150] width 39 height 8
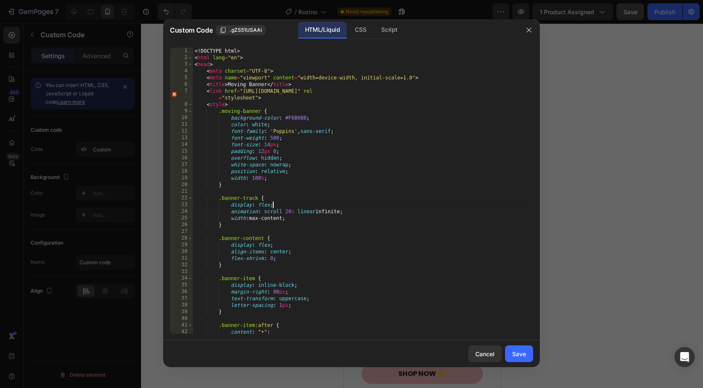
drag, startPoint x: 320, startPoint y: 203, endPoint x: 301, endPoint y: 197, distance: 20.0
click at [302, 198] on div "<! DOCTYPE html > < html lang = "en" > < head > < meta charset = "UTF-8" > < me…" at bounding box center [363, 198] width 340 height 300
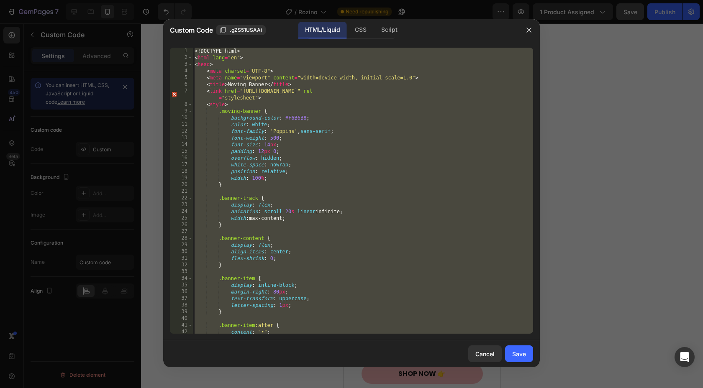
paste textarea
type textarea "</html>"
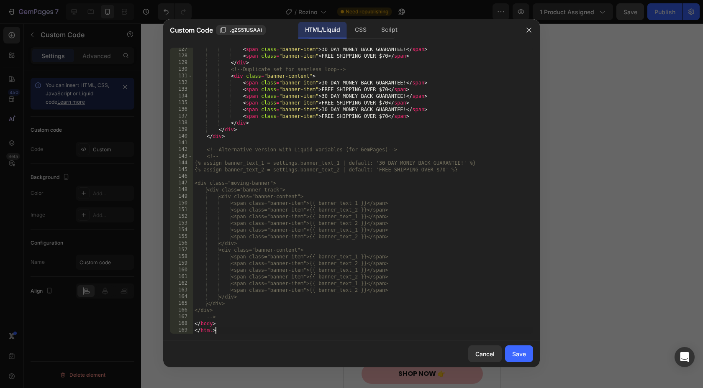
scroll to position [852, 0]
click at [516, 355] on div "Save" at bounding box center [519, 354] width 14 height 9
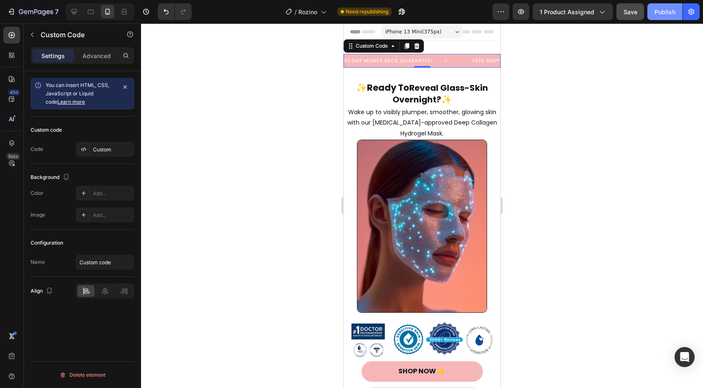
click at [658, 13] on div "Publish" at bounding box center [664, 12] width 21 height 9
click at [408, 46] on icon at bounding box center [407, 46] width 5 height 6
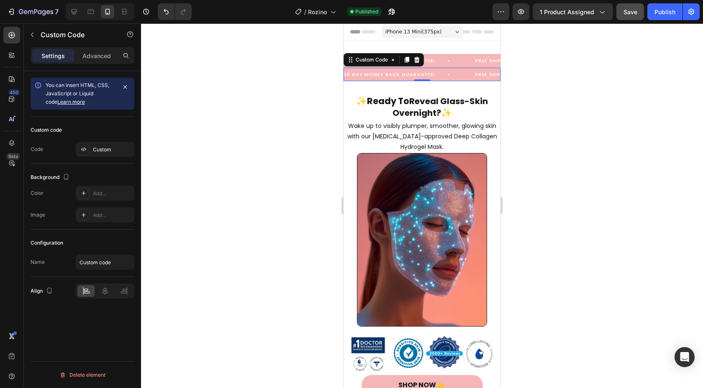
click at [359, 79] on div "30 DAY MONEY BACK GUARANTEE! FREE SHIPPING OVER $70 30 DAY MONEY BACK GUARANTEE…" at bounding box center [422, 75] width 157 height 14
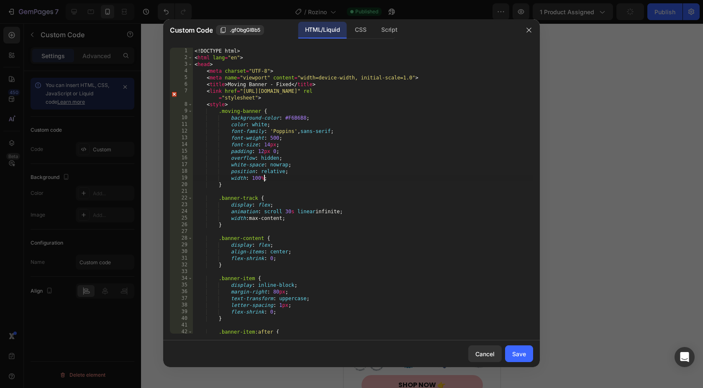
click at [263, 182] on div "<! DOCTYPE html > < html lang = "en" > < head > < meta charset = "UTF-8" > < me…" at bounding box center [363, 198] width 340 height 300
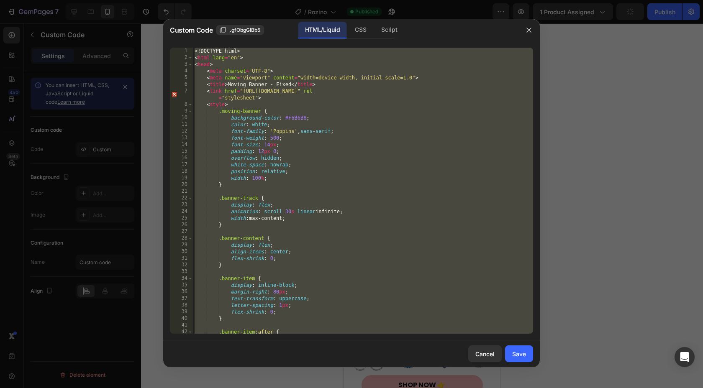
paste textarea
type textarea "</html>"
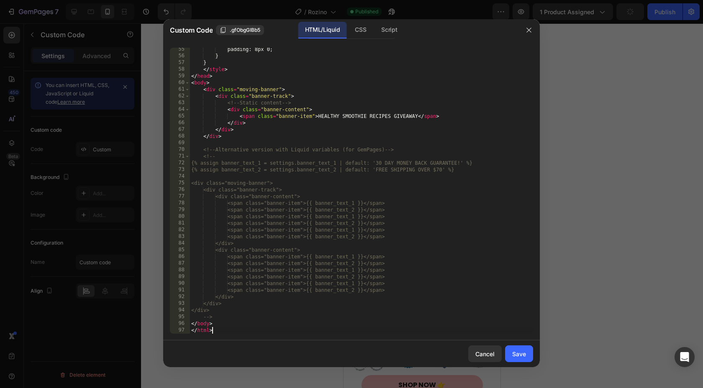
scroll to position [370, 0]
click at [513, 353] on div "Save" at bounding box center [519, 354] width 14 height 9
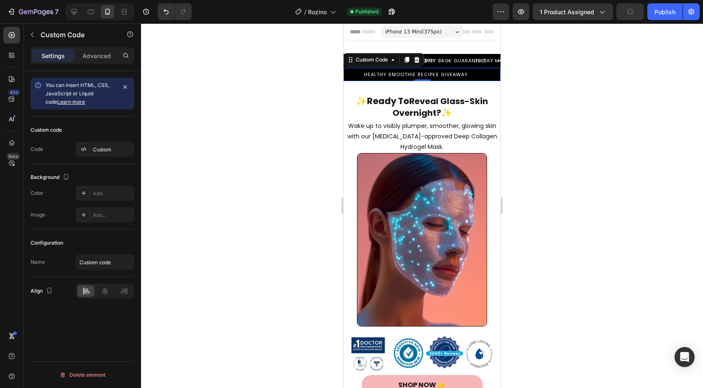
click at [366, 76] on span "HEALTHY SMOOTHIE RECIPES GIVEAWAY" at bounding box center [416, 74] width 104 height 7
click at [388, 72] on span "HEALTHY SMOOTHIE RECIPES GIVEAWAY" at bounding box center [416, 74] width 104 height 7
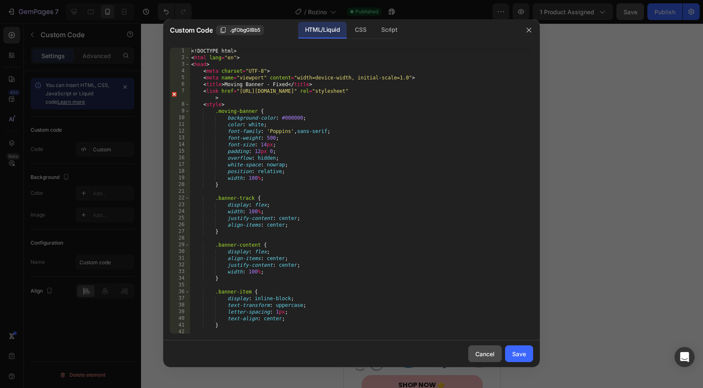
click at [485, 355] on div "Cancel" at bounding box center [484, 354] width 19 height 9
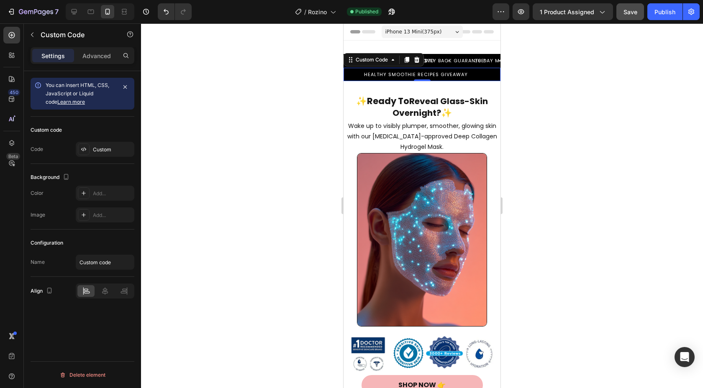
click at [531, 141] on div at bounding box center [422, 205] width 562 height 365
click at [430, 76] on div "HEALTHY SMOOTHIE RECIPES GIVEAWAY" at bounding box center [422, 74] width 157 height 7
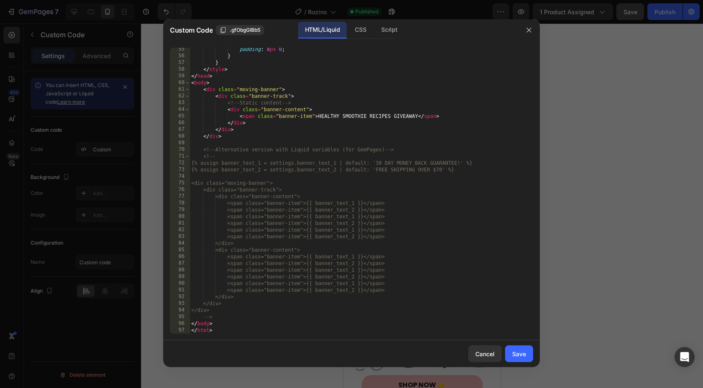
click at [418, 117] on div "padding : 8 px 0 ; } } </ style > </ head > < body > < div class = "moving-bann…" at bounding box center [362, 196] width 344 height 300
paste textarea "🎉"
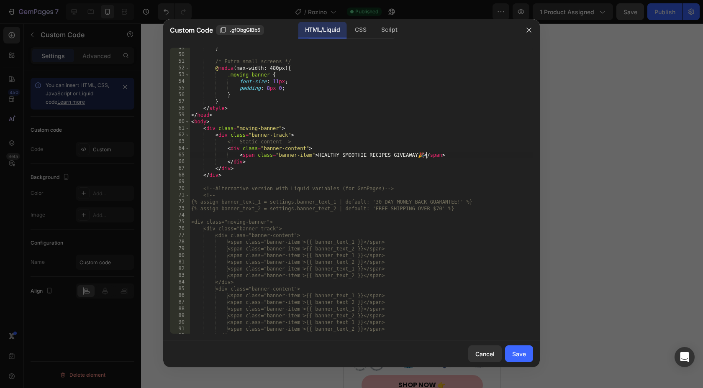
scroll to position [331, 0]
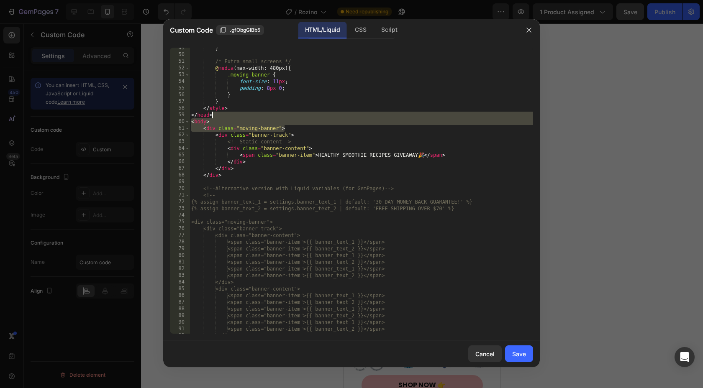
drag, startPoint x: 306, startPoint y: 131, endPoint x: 271, endPoint y: 116, distance: 37.9
click at [275, 116] on div "} /* Extra small screens */ @ media (max-width: 480px) { .moving-banner { font-…" at bounding box center [362, 195] width 344 height 300
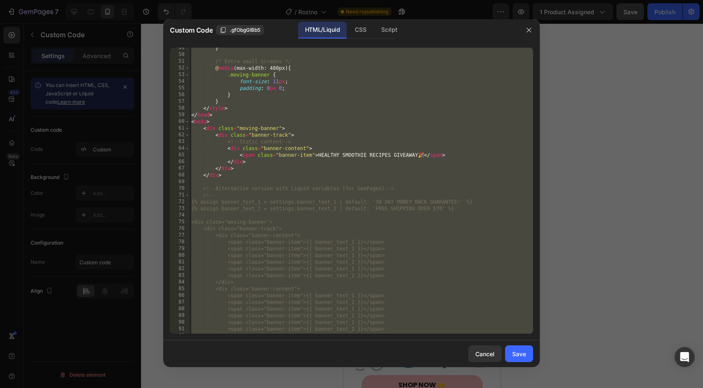
paste textarea
type textarea "</html>"
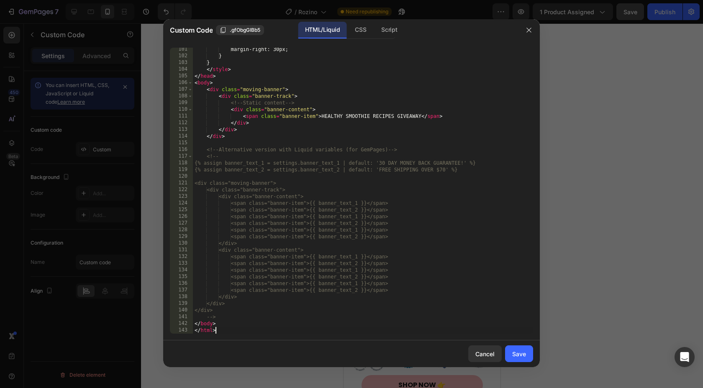
scroll to position [678, 0]
click at [513, 352] on div "Save" at bounding box center [519, 354] width 14 height 9
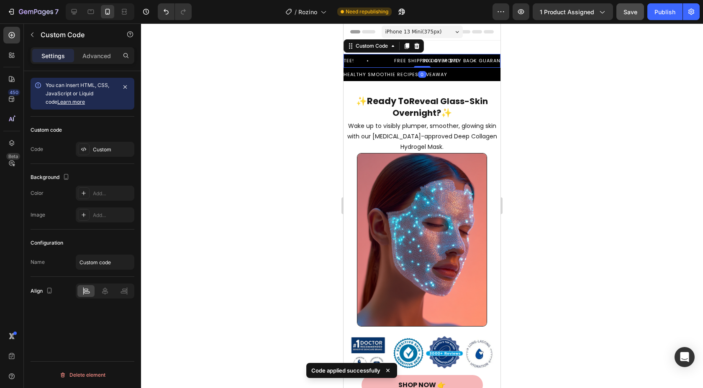
click at [449, 59] on span "30 DAY MONEY BACK GUARANTEE!" at bounding box center [480, 60] width 116 height 7
click at [451, 73] on div "HEALTHY SMOOTHIE RECIPES GIVEAWAY" at bounding box center [422, 75] width 157 height 14
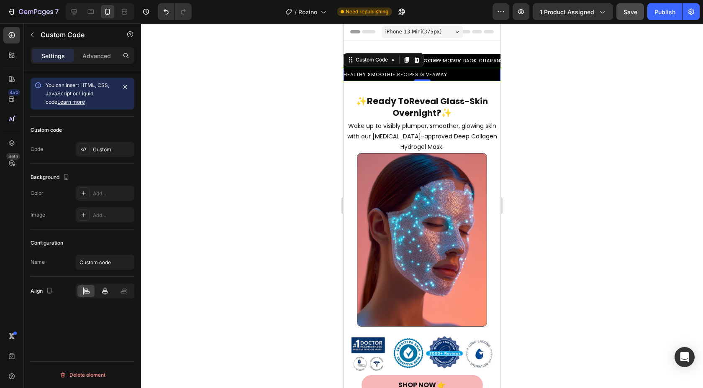
click at [108, 292] on icon at bounding box center [105, 291] width 8 height 8
click at [525, 13] on icon "button" at bounding box center [521, 12] width 8 height 8
click at [417, 61] on icon at bounding box center [416, 59] width 5 height 6
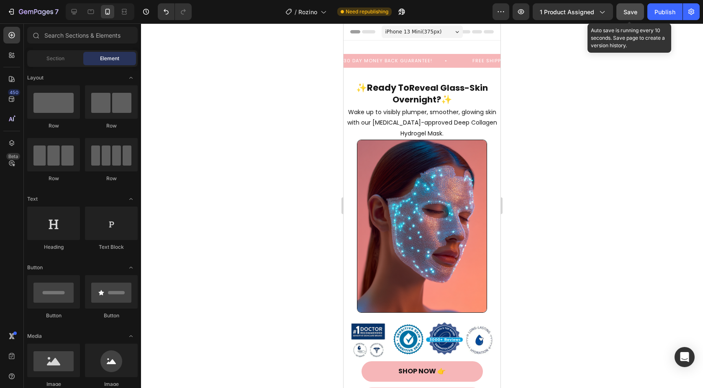
click at [626, 11] on span "Save" at bounding box center [631, 11] width 14 height 7
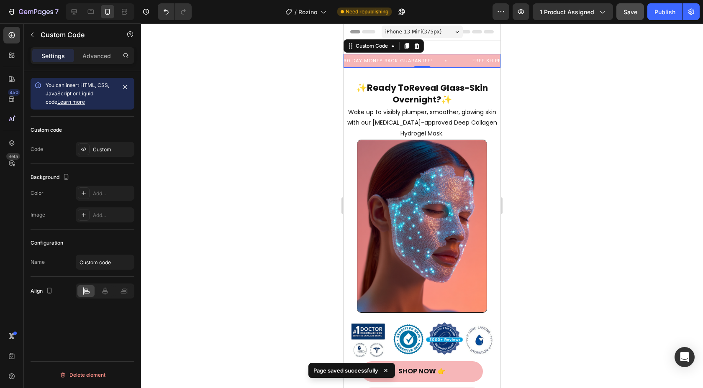
click at [500, 63] on span "30 DAY MONEY BACK GUARANTEE!" at bounding box center [558, 60] width 116 height 7
click at [663, 11] on div "Publish" at bounding box center [664, 12] width 21 height 9
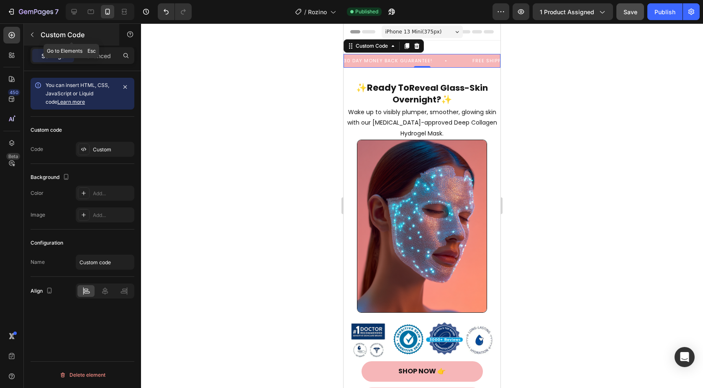
click at [33, 33] on icon "button" at bounding box center [32, 34] width 7 height 7
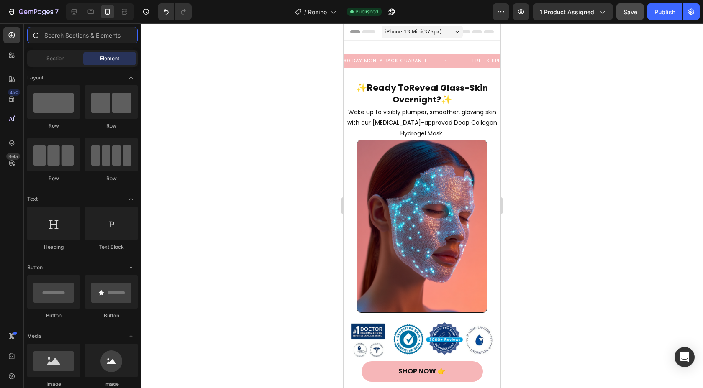
click at [77, 41] on input "text" at bounding box center [82, 35] width 110 height 17
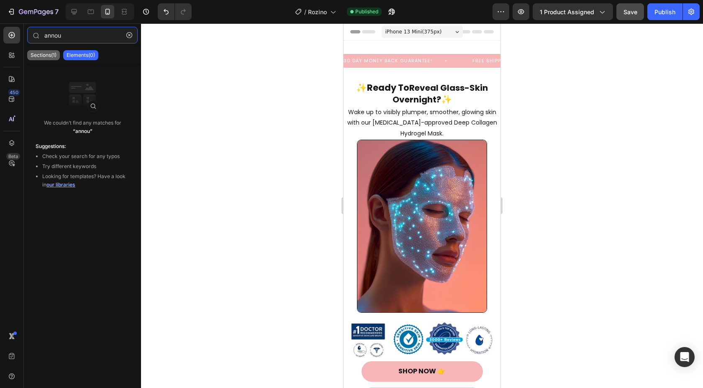
type input "annou"
click at [49, 58] on p "Sections(1)" at bounding box center [44, 55] width 26 height 7
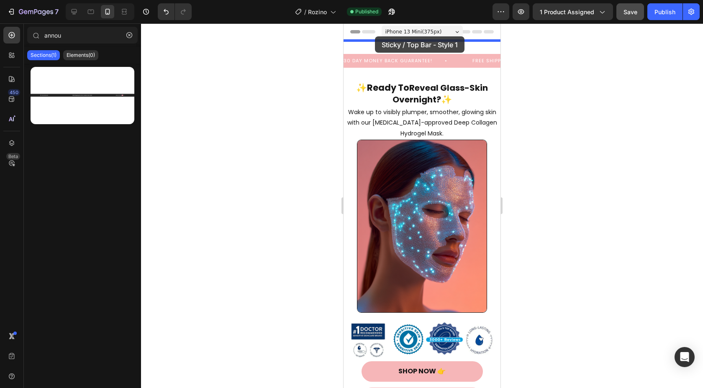
drag, startPoint x: 435, startPoint y: 130, endPoint x: 375, endPoint y: 36, distance: 111.1
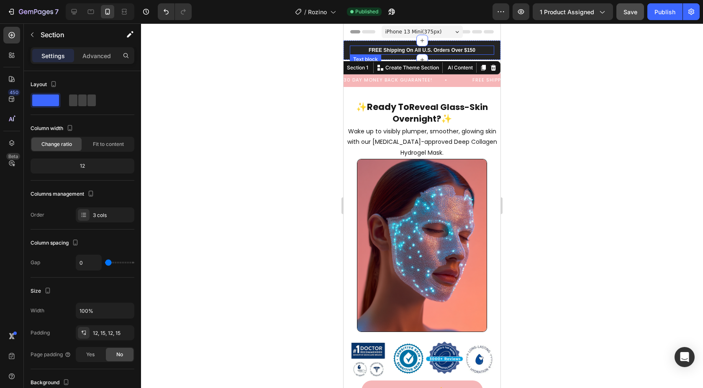
click at [380, 47] on p "FREE Shipping On All U.S. Orders Over $150" at bounding box center [422, 50] width 143 height 8
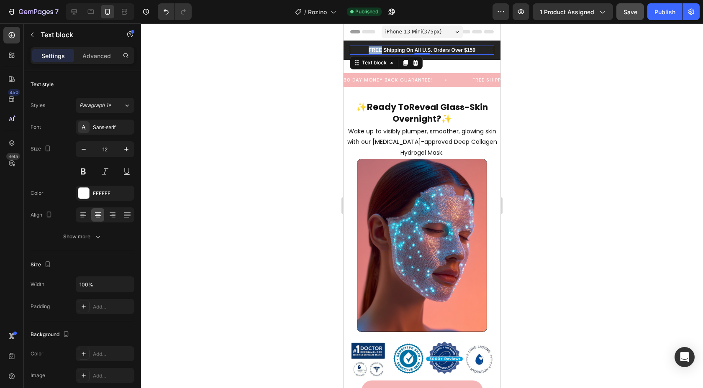
click at [380, 47] on p "FREE Shipping On All U.S. Orders Over $150" at bounding box center [422, 50] width 143 height 8
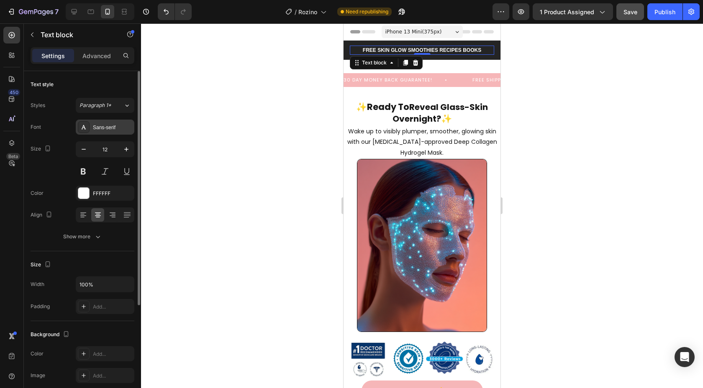
click at [112, 126] on div "Sans-serif" at bounding box center [112, 128] width 39 height 8
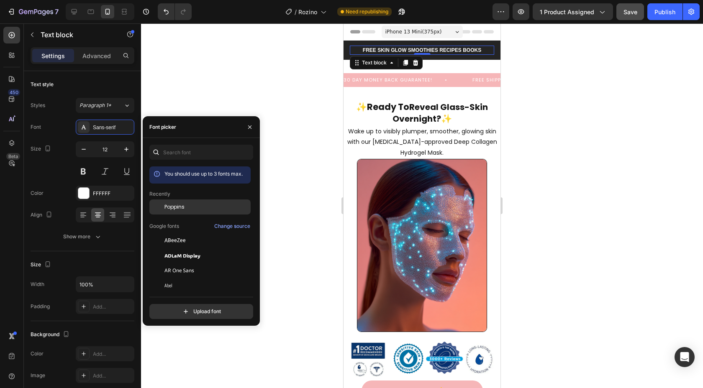
click at [187, 263] on div "Poppins" at bounding box center [199, 270] width 101 height 15
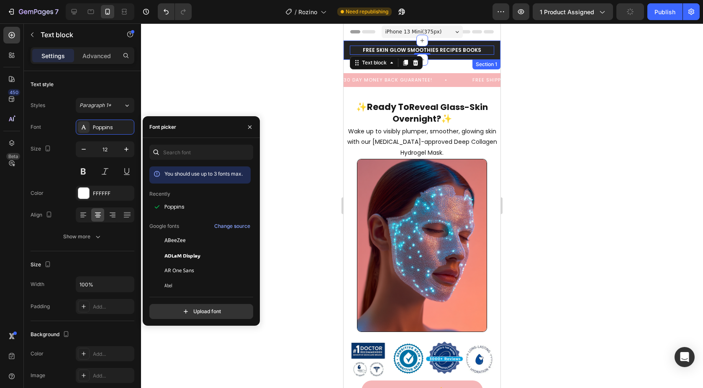
click at [347, 54] on div "Icon [PHONE_NUMBER] Text block Row FREE SKIN GLOW SMOOTHIES RECIPES BOOKS Text …" at bounding box center [422, 50] width 157 height 19
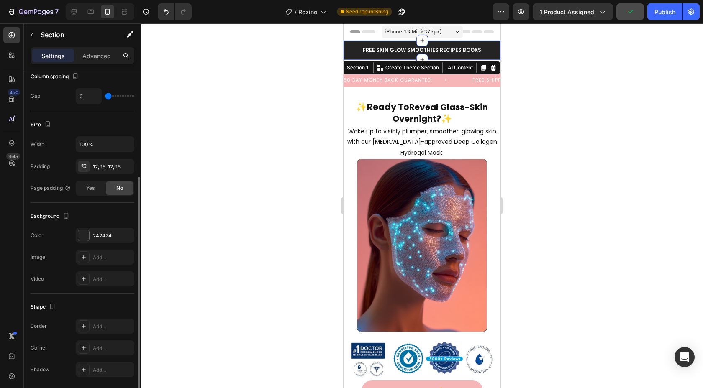
scroll to position [163, 0]
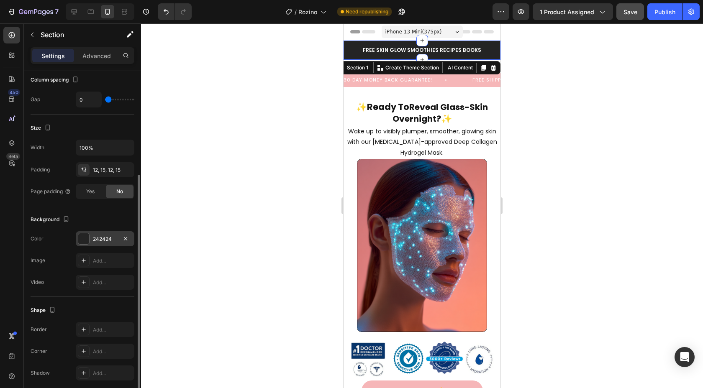
click at [96, 242] on div "242424" at bounding box center [105, 240] width 24 height 8
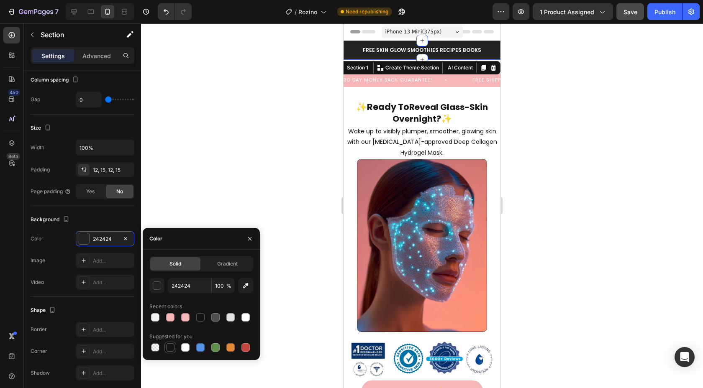
click at [169, 350] on div at bounding box center [170, 348] width 8 height 8
type input "151515"
click at [368, 51] on p "FREE SKIN GLOW SMOOTHIES RECIPES BOOKS" at bounding box center [422, 50] width 143 height 8
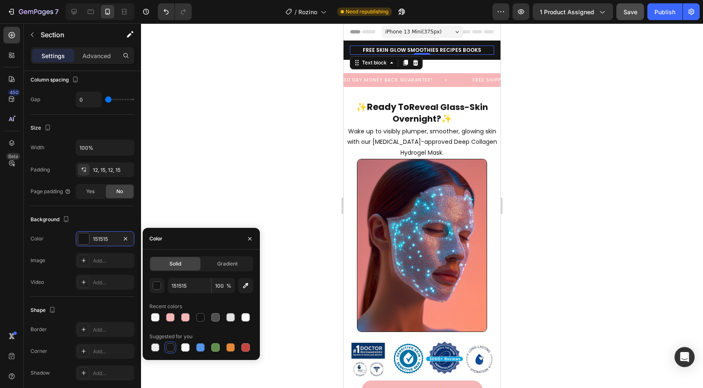
scroll to position [0, 0]
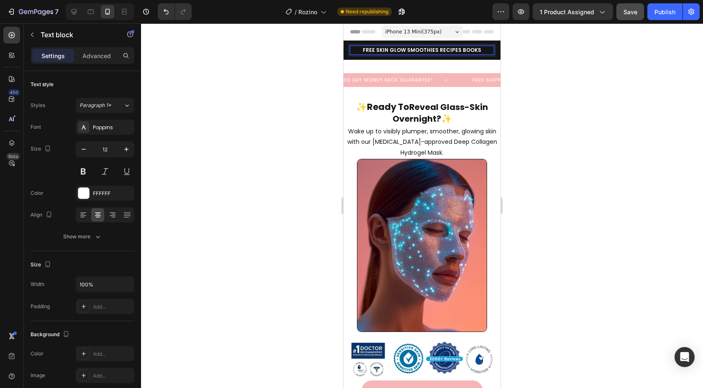
click at [476, 51] on p "FREE SKIN GLOW SMOOTHIES RECIPES BOOKS" at bounding box center [422, 50] width 143 height 8
click at [101, 61] on div "Advanced" at bounding box center [97, 55] width 42 height 13
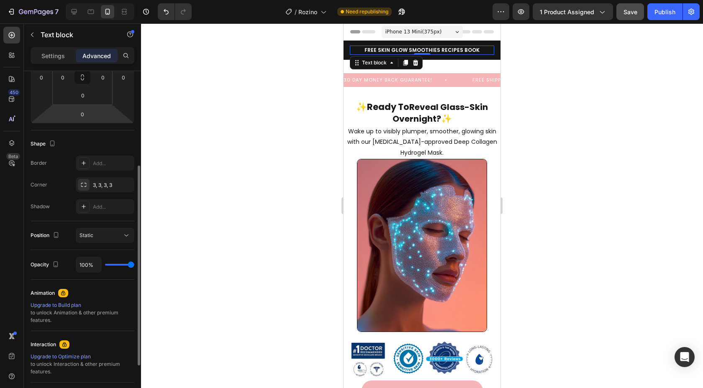
scroll to position [158, 0]
click at [105, 232] on div "Static" at bounding box center [101, 234] width 43 height 8
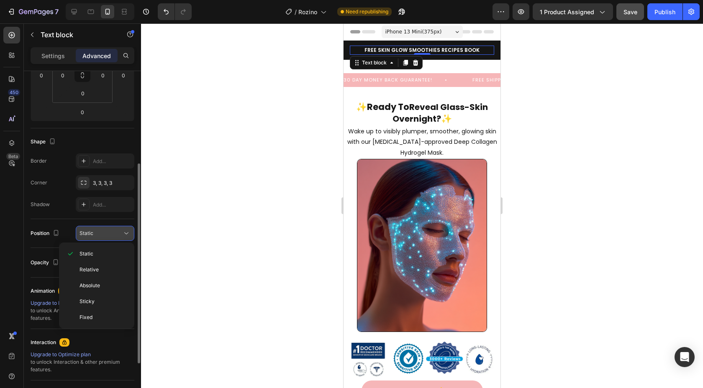
click at [105, 232] on div "Static" at bounding box center [101, 234] width 43 height 8
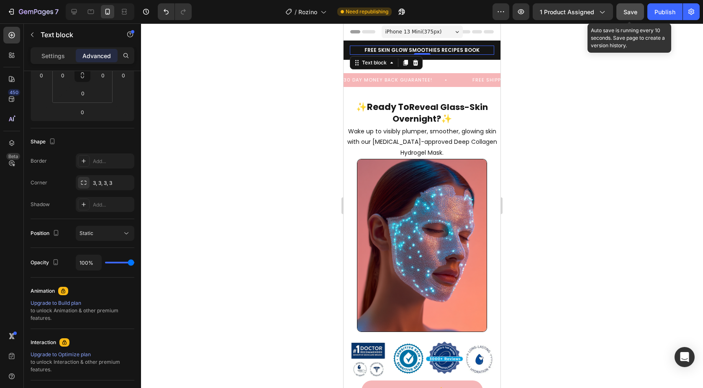
click at [630, 13] on span "Save" at bounding box center [631, 11] width 14 height 7
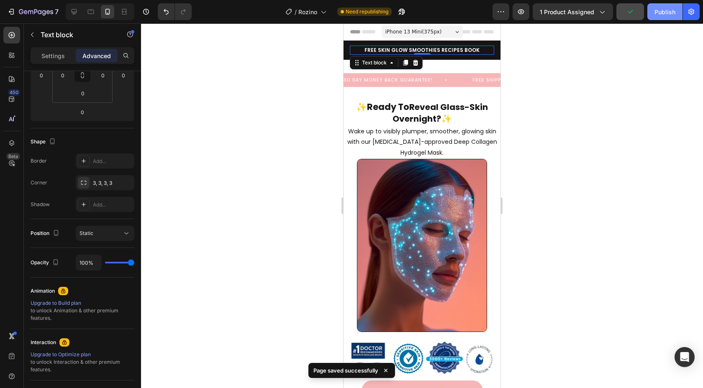
click at [662, 12] on div "Publish" at bounding box center [664, 12] width 21 height 9
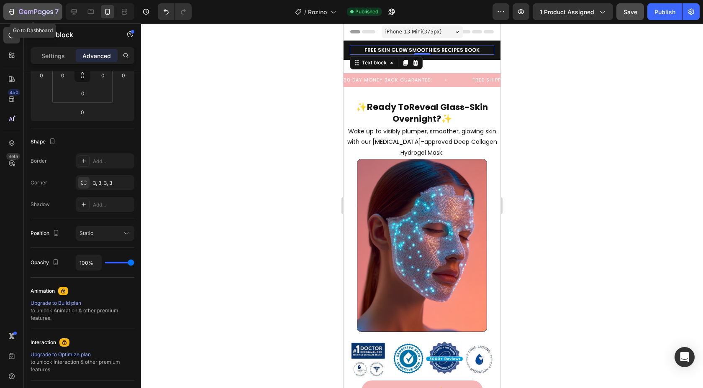
click at [16, 13] on div "7" at bounding box center [32, 12] width 51 height 10
